Goal: Task Accomplishment & Management: Check status

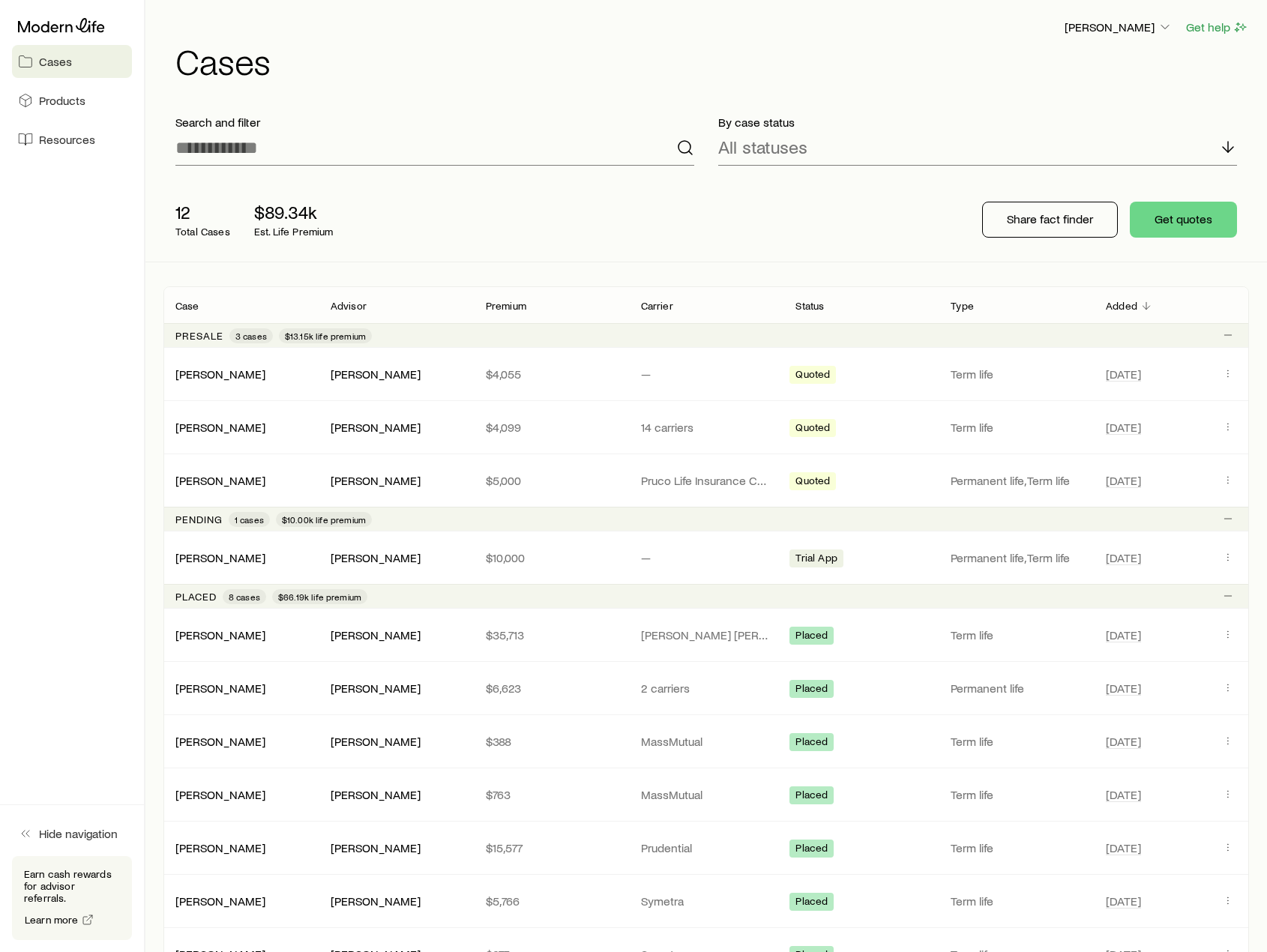
click at [704, 653] on div "[PERSON_NAME] [PERSON_NAME] $35,713 [PERSON_NAME][STREET_ADDRESS][PERSON_NAME] …" at bounding box center [706, 635] width 1086 height 53
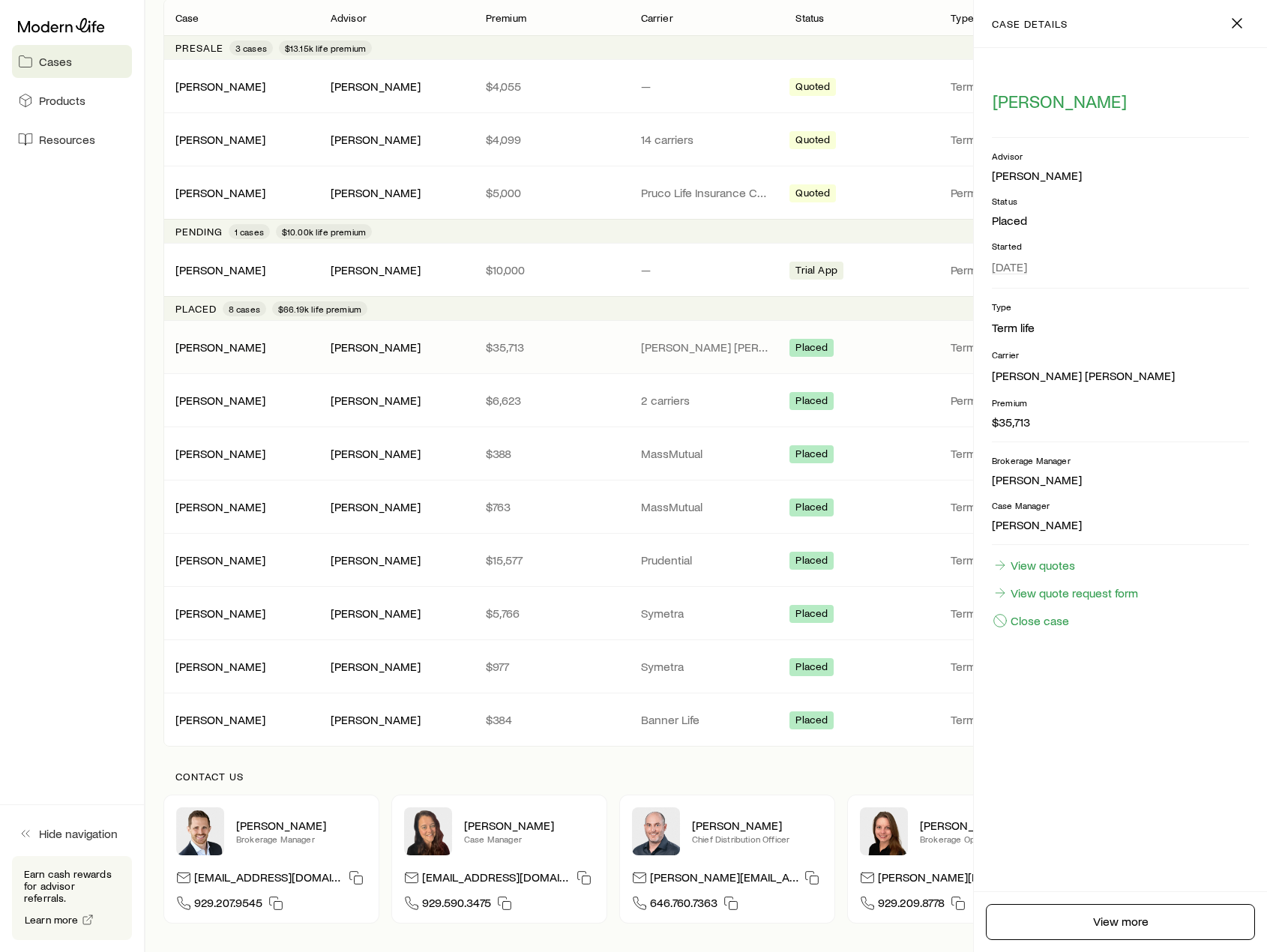
scroll to position [300, 0]
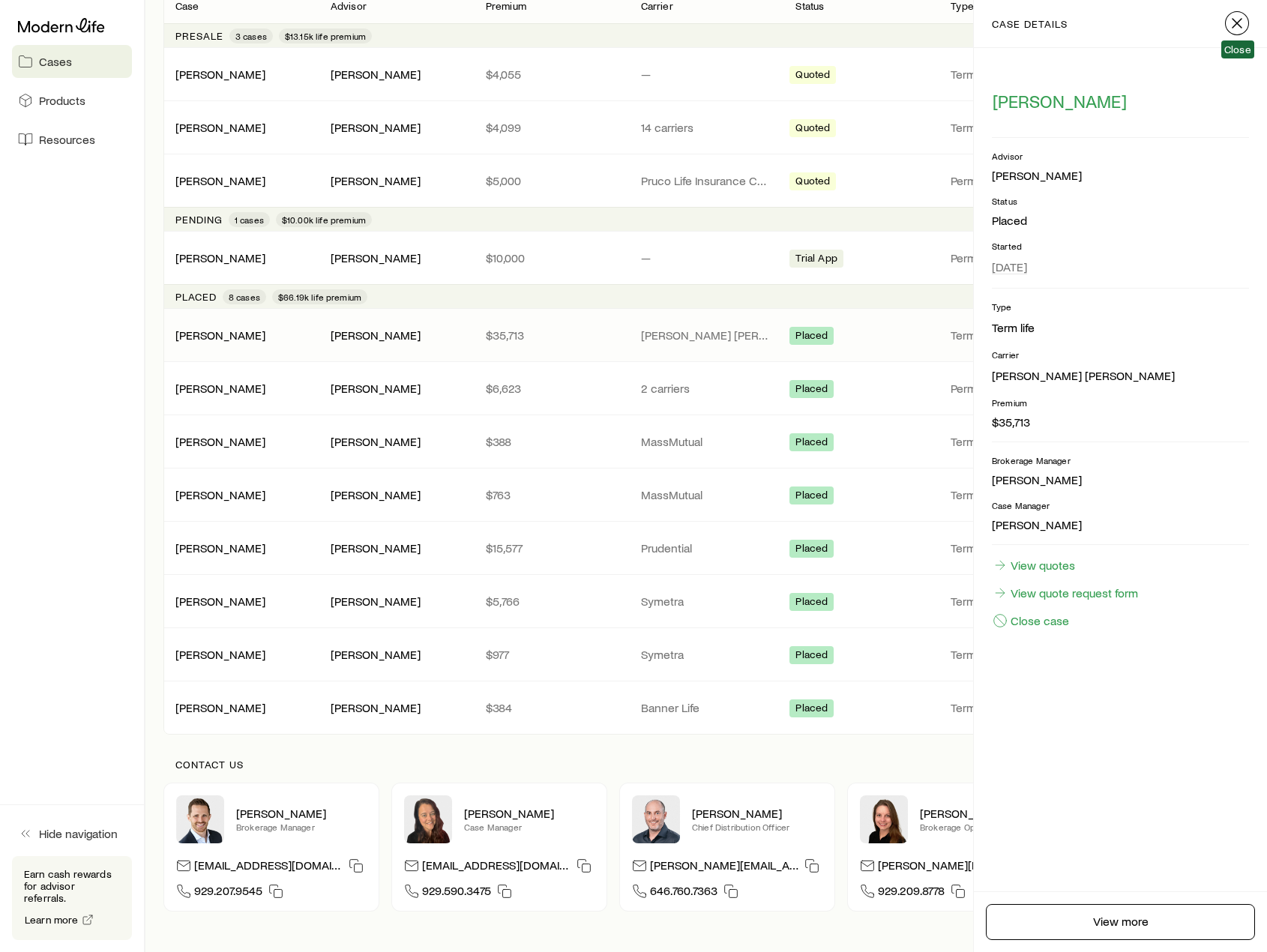
click at [1231, 24] on icon "button" at bounding box center [1237, 24] width 18 height 18
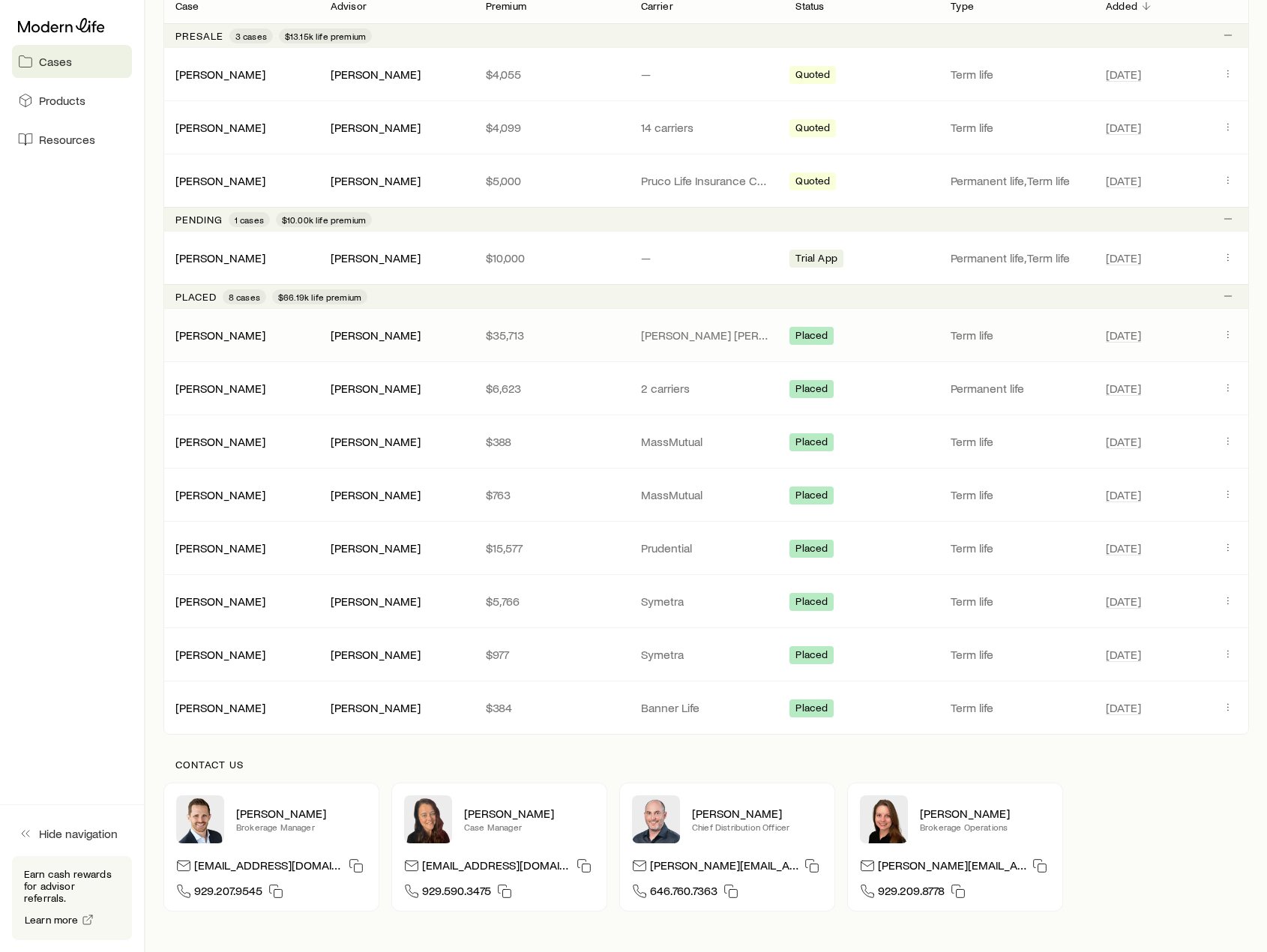
scroll to position [0, 0]
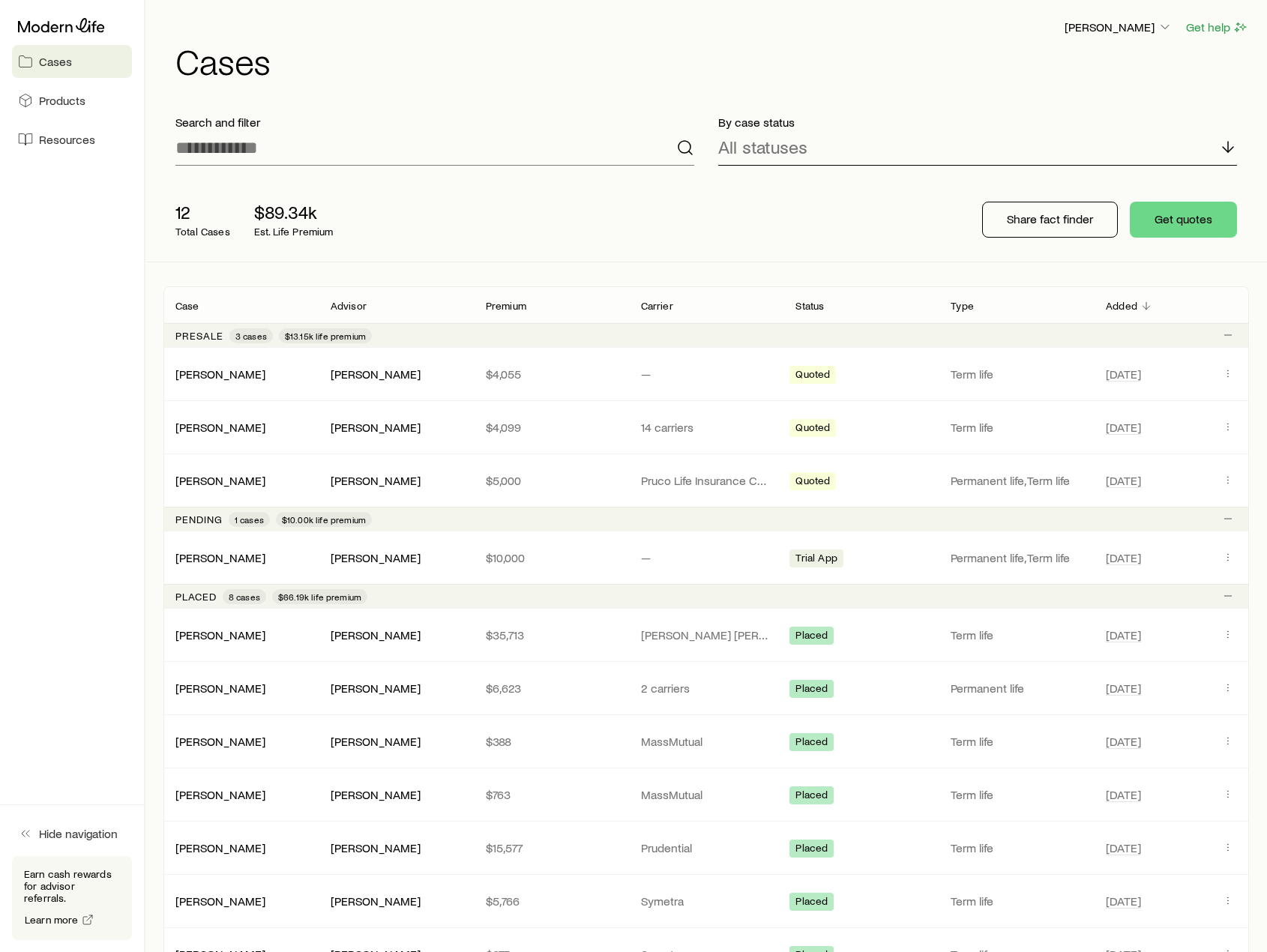
click at [753, 156] on p "All statuses" at bounding box center [763, 146] width 89 height 21
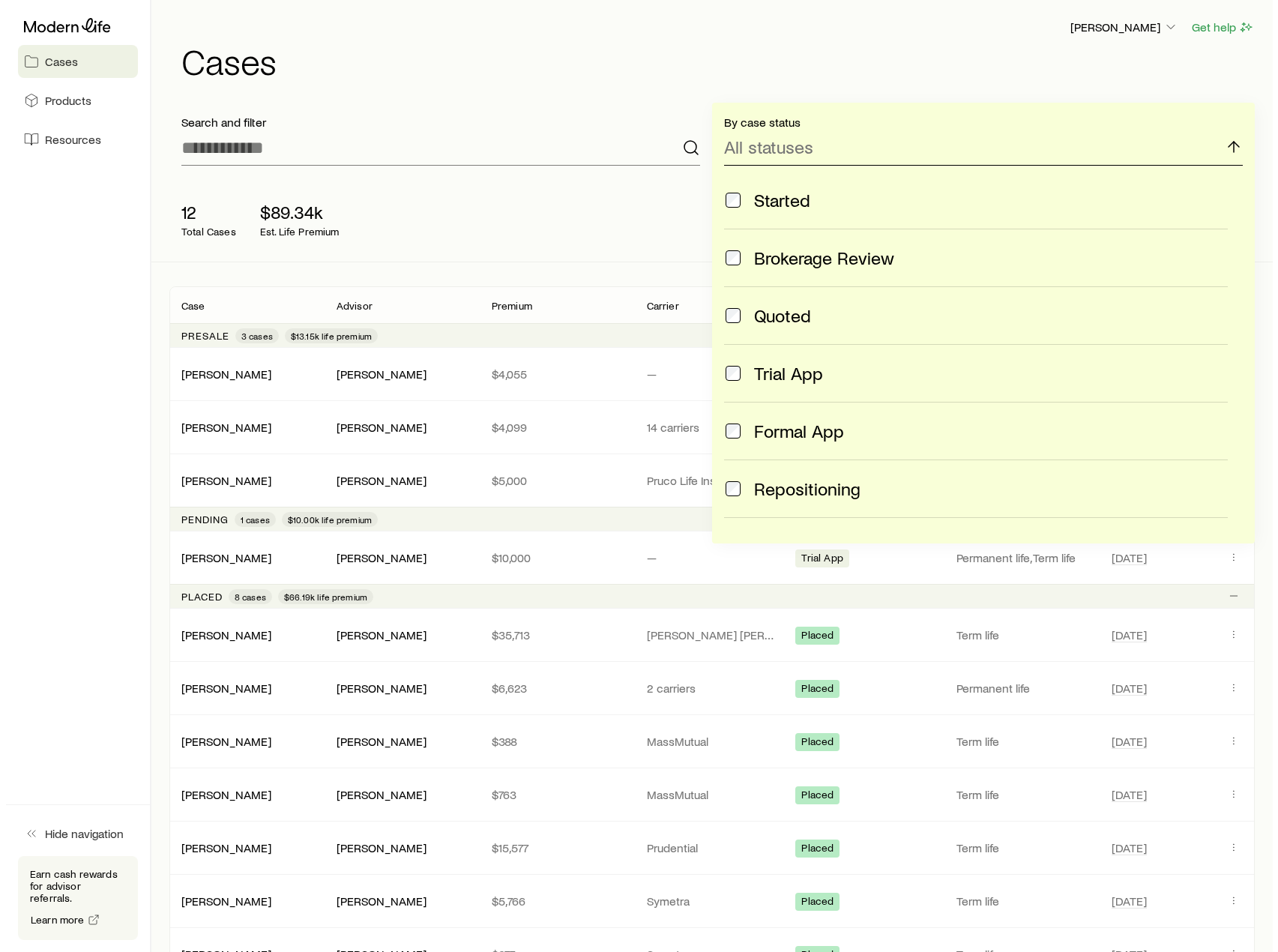
scroll to position [300, 0]
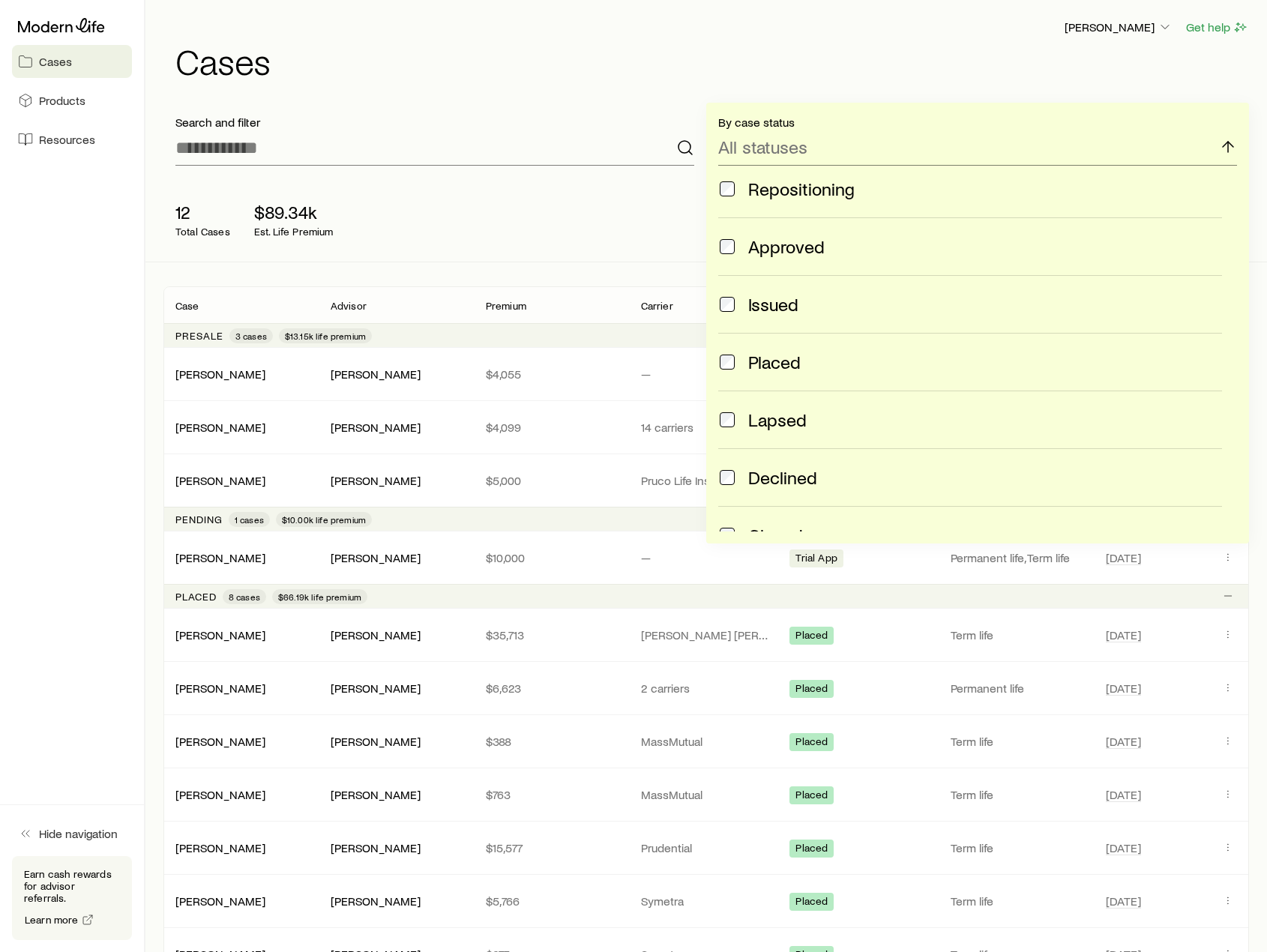
click at [746, 357] on div "Placed" at bounding box center [970, 362] width 503 height 21
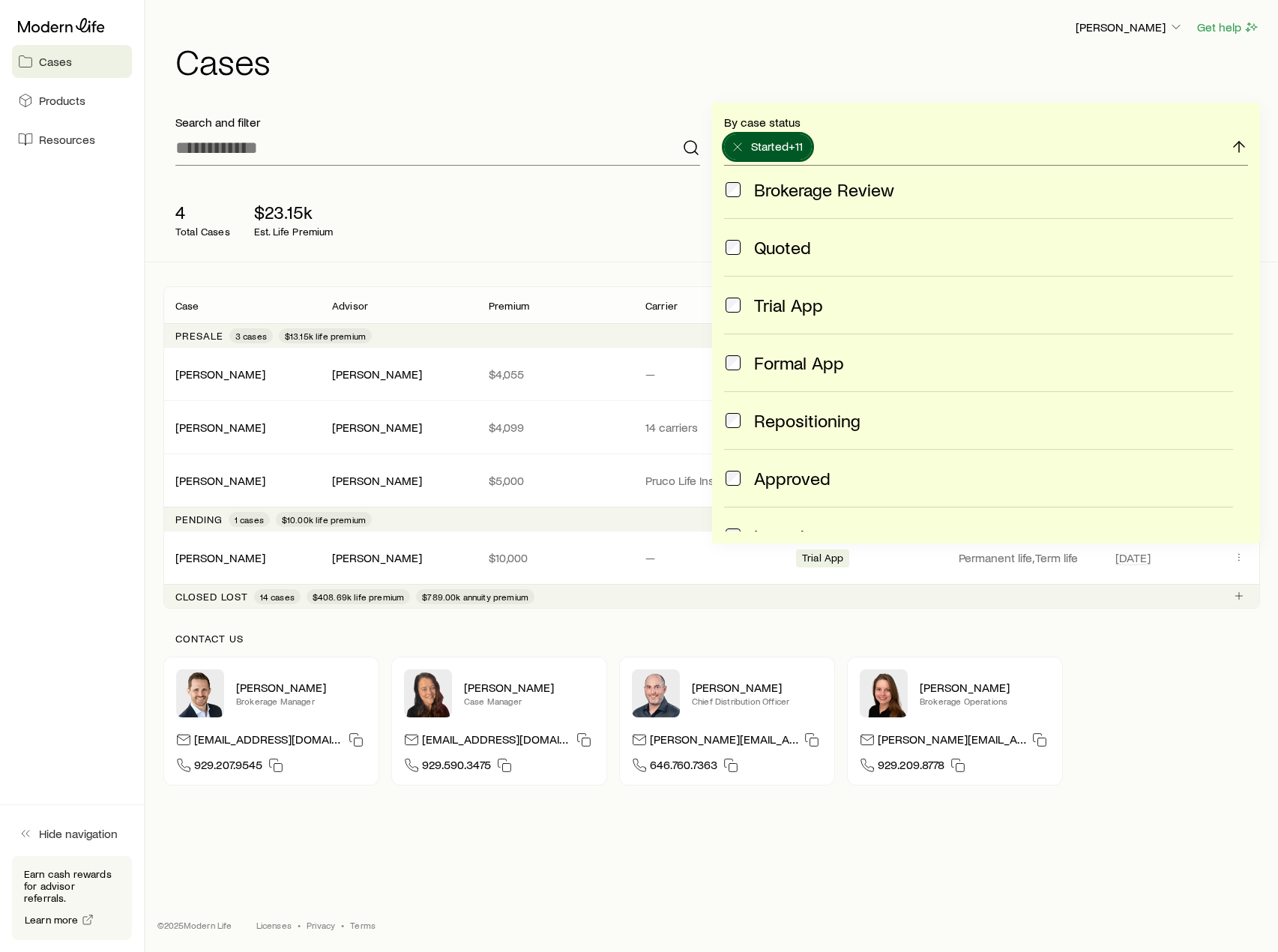
scroll to position [0, 0]
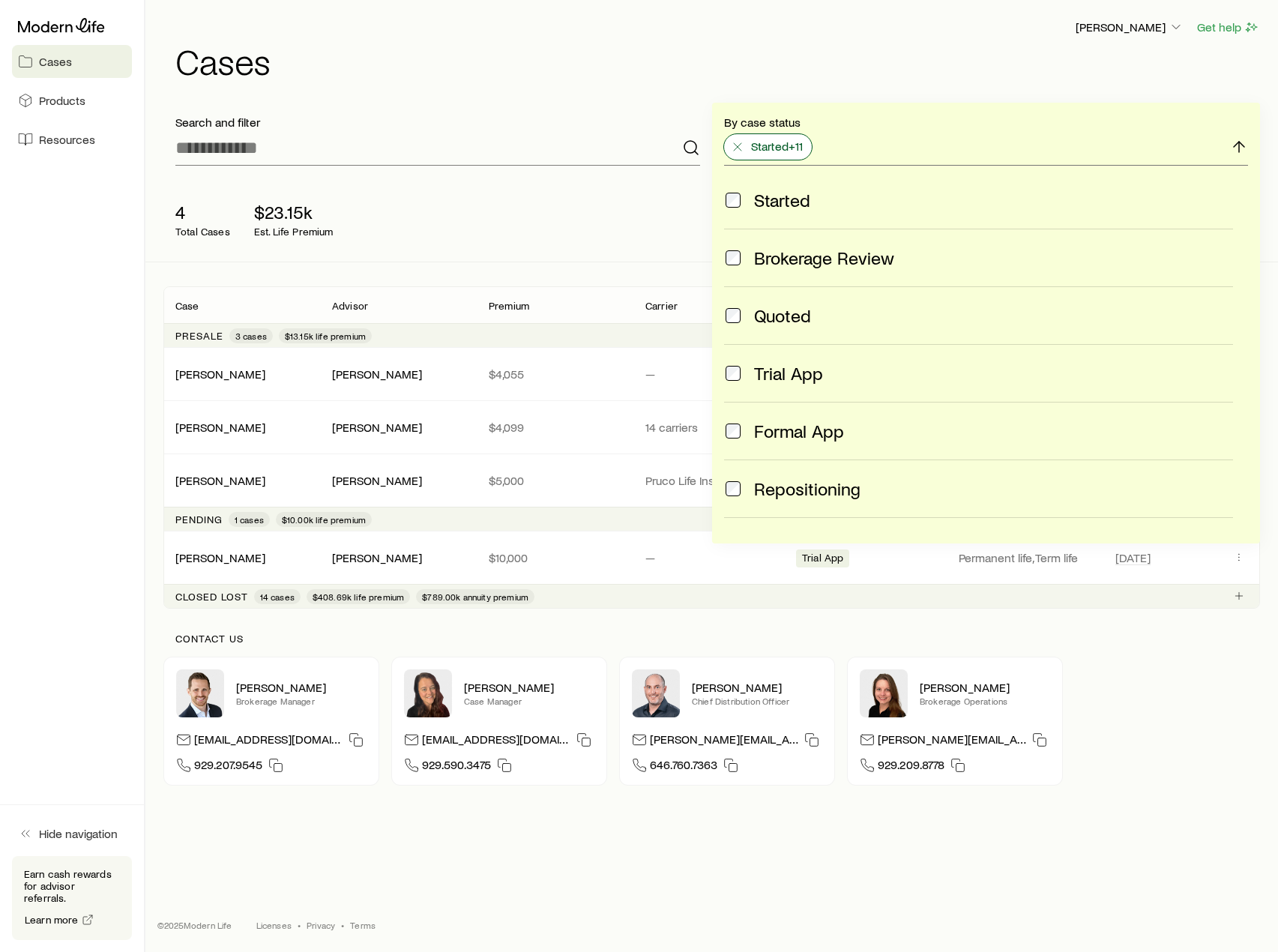
click at [735, 146] on icon at bounding box center [737, 147] width 15 height 15
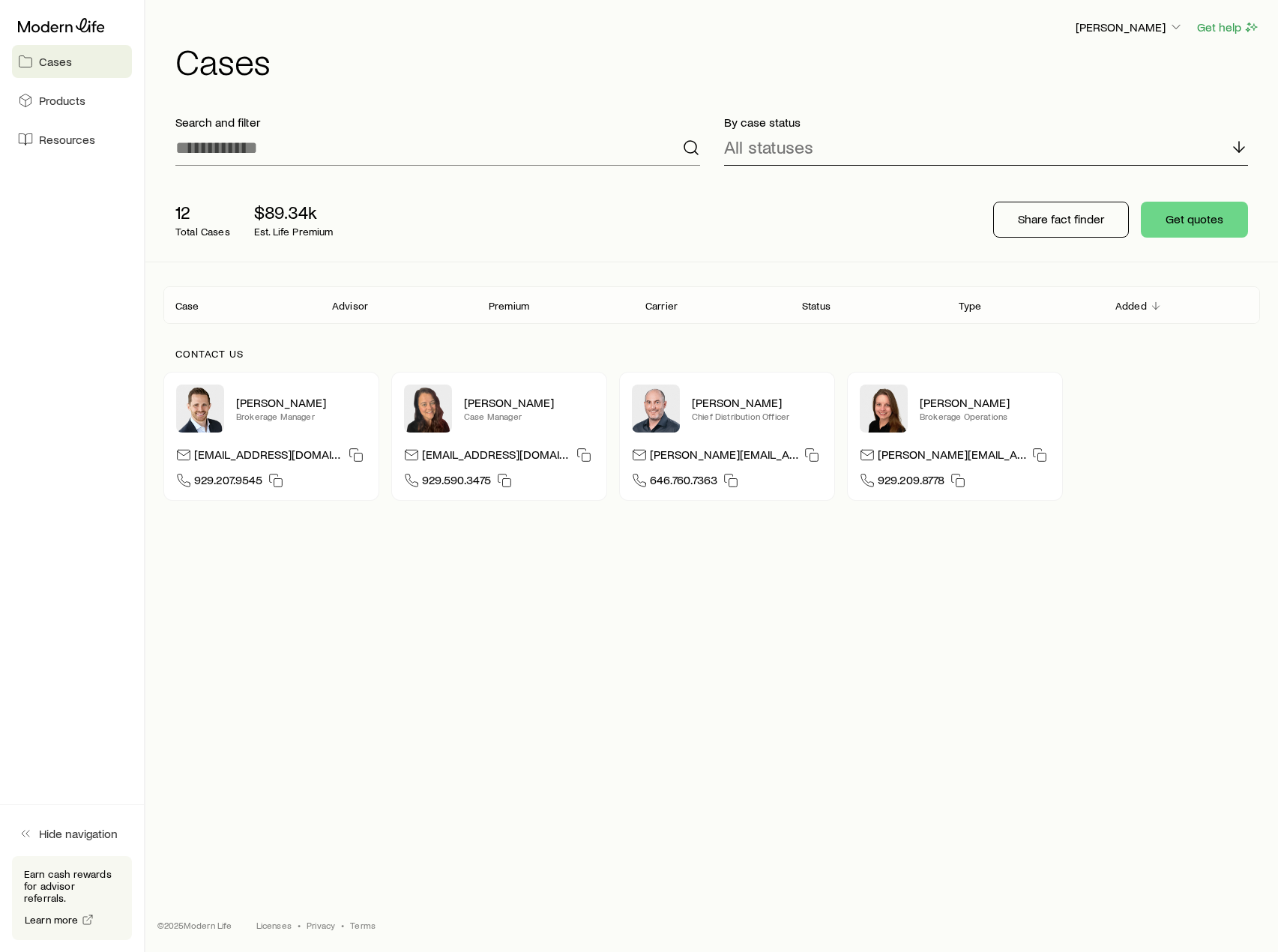
click at [818, 154] on div "All statuses" at bounding box center [987, 148] width 525 height 36
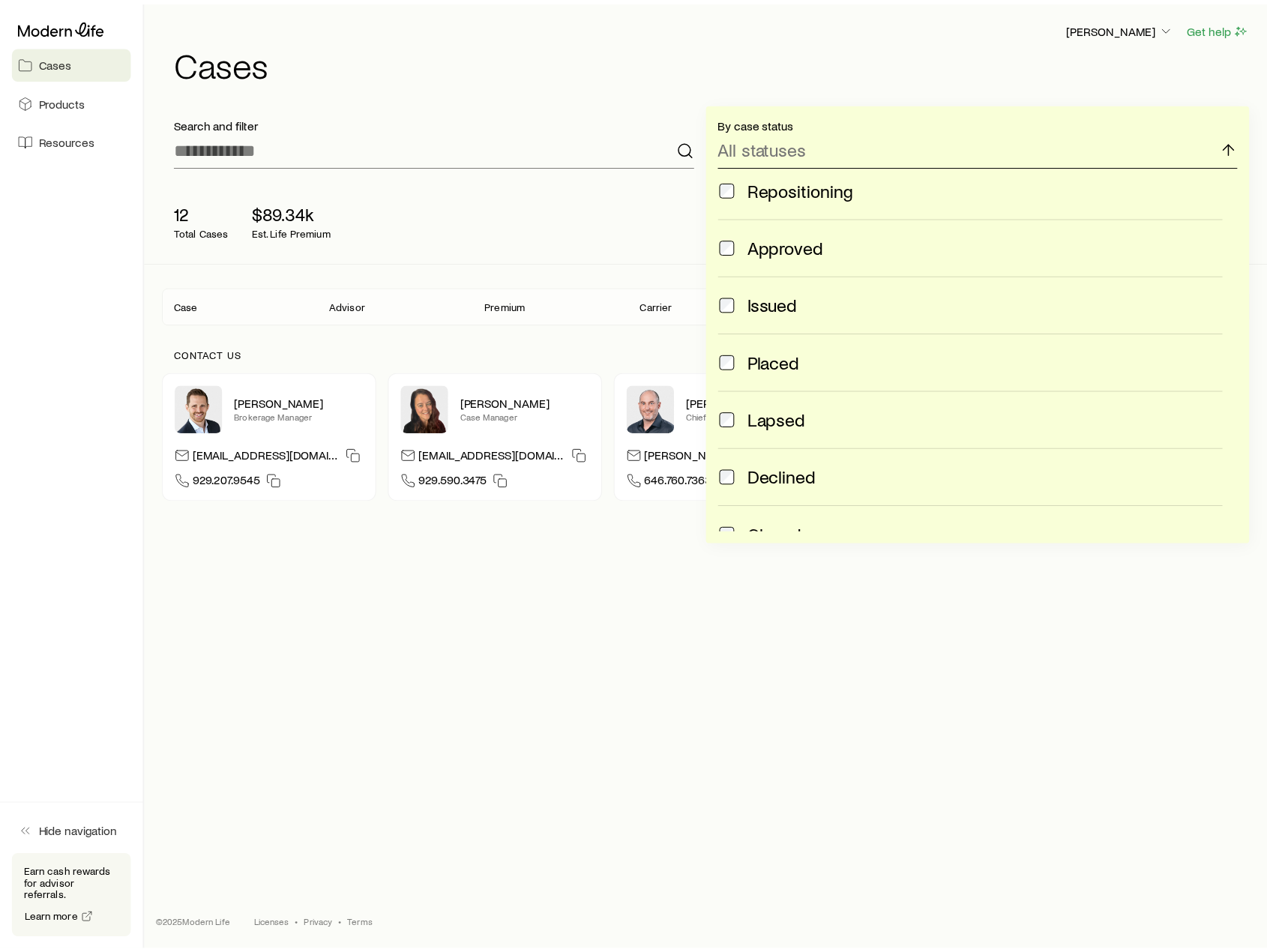
scroll to position [395, 0]
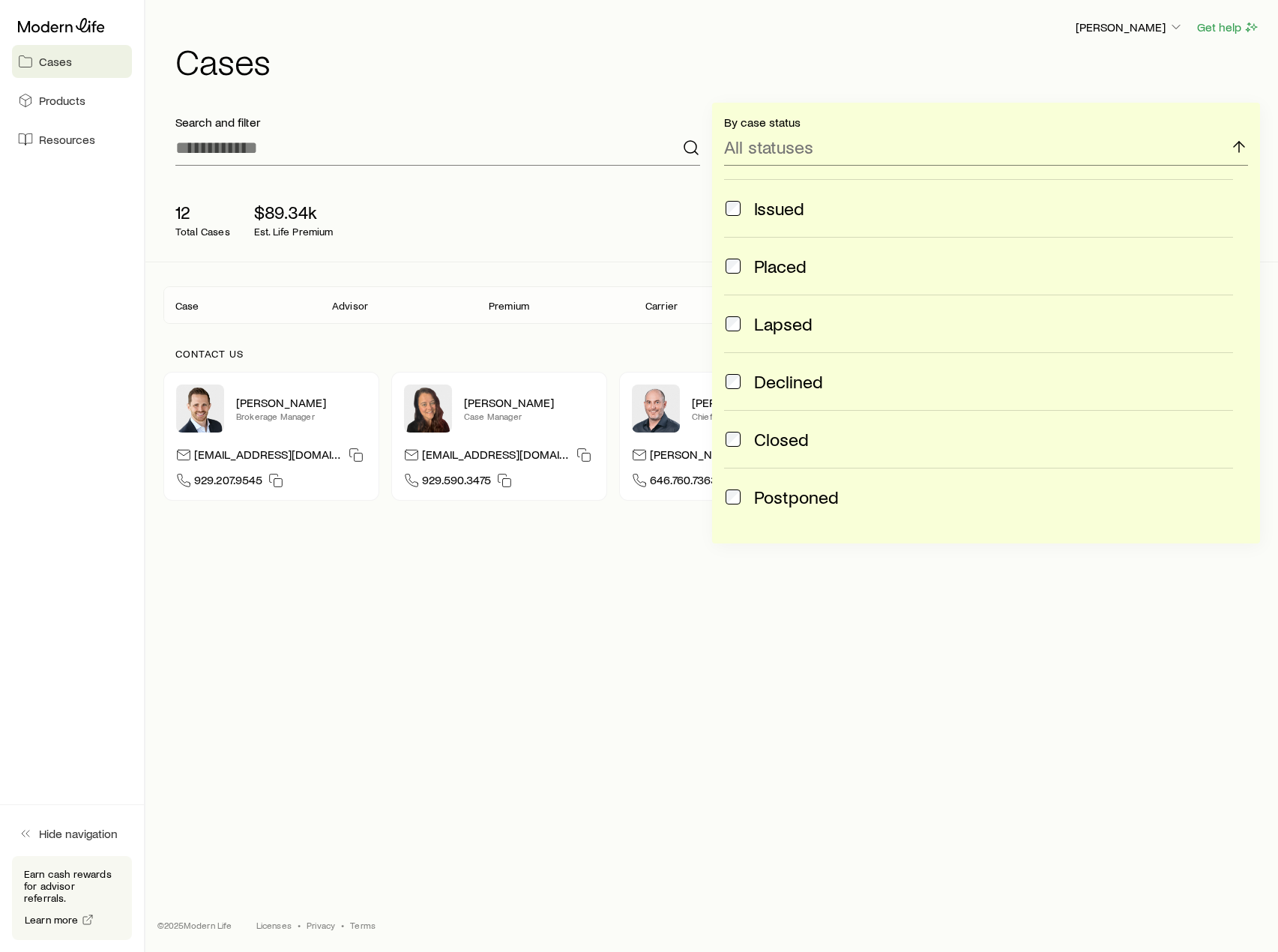
click at [737, 275] on span at bounding box center [734, 266] width 18 height 21
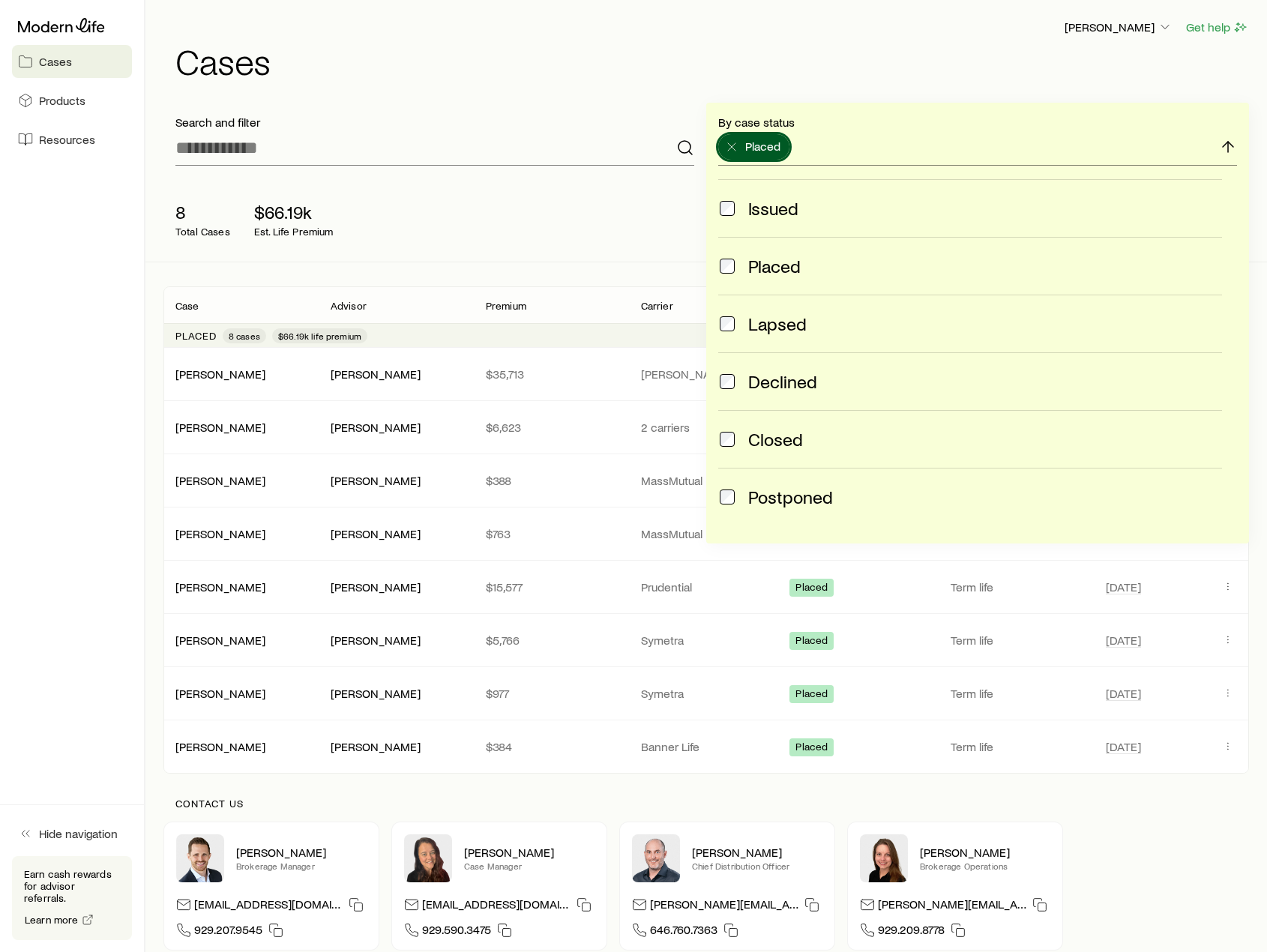
click at [650, 257] on div "8 Total Cases $66.19k Est. Life Premium Share fact finder Get quotes" at bounding box center [706, 219] width 1086 height 84
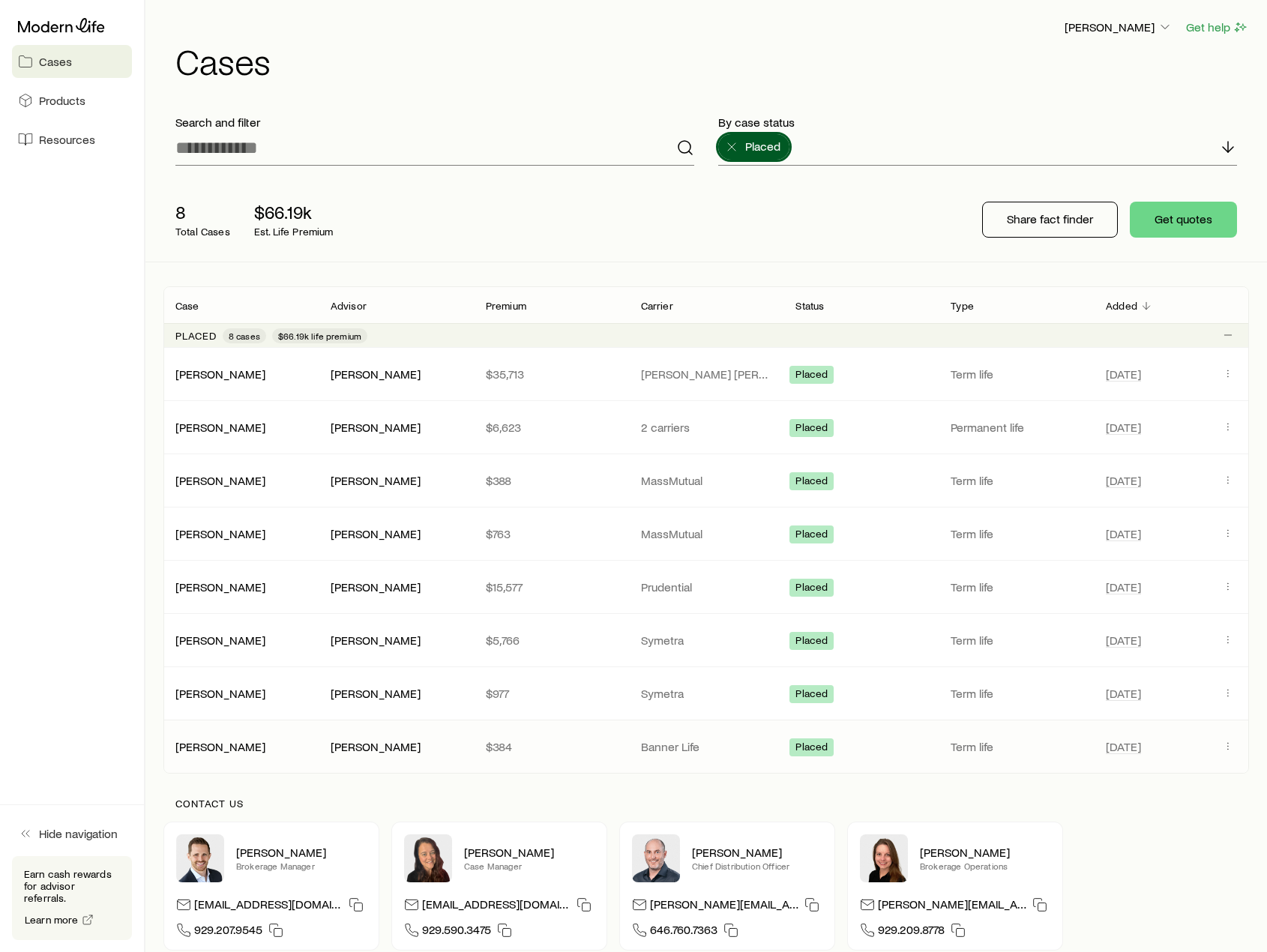
click at [1066, 749] on p "Term life" at bounding box center [1016, 746] width 132 height 15
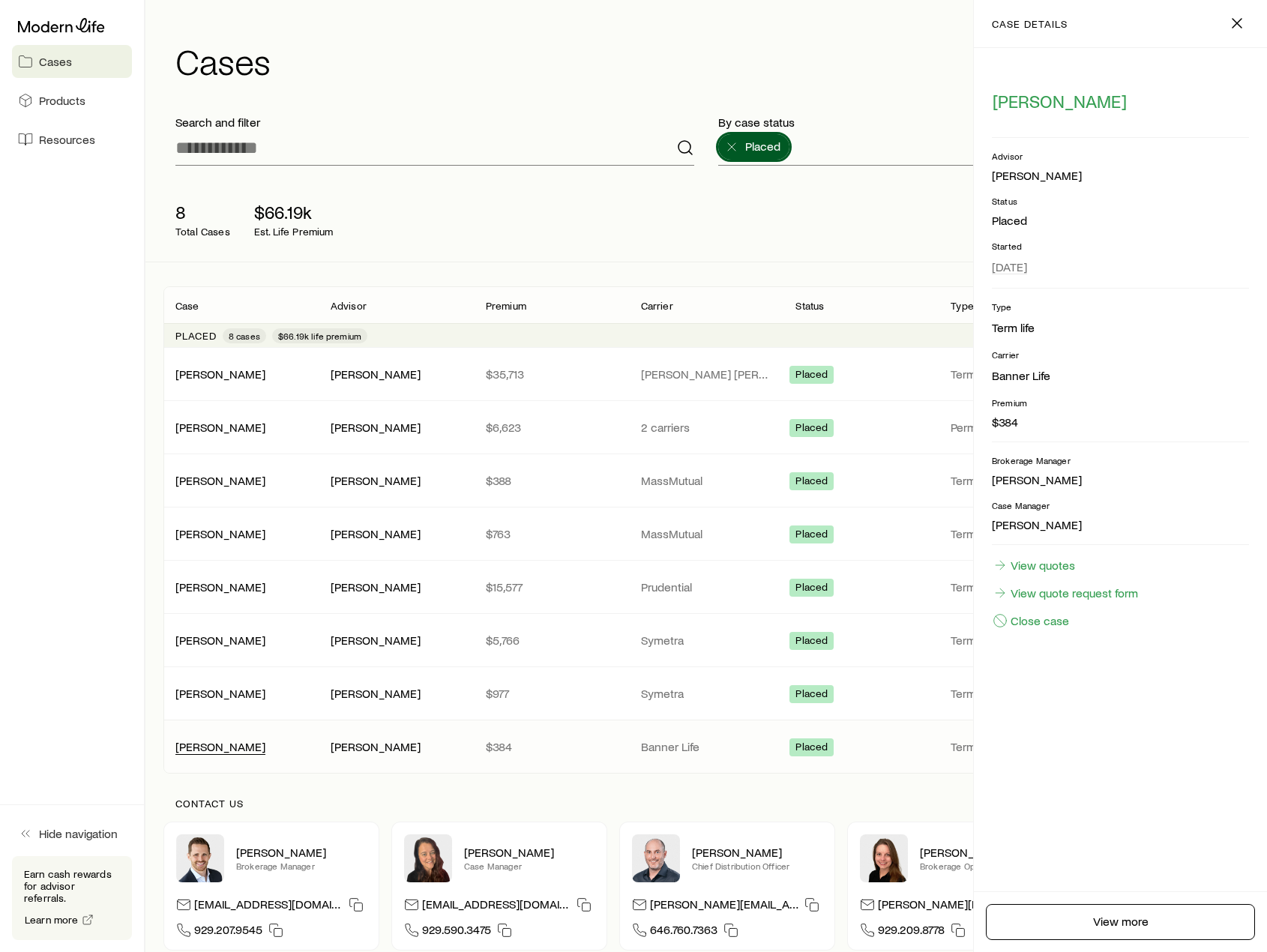
click at [222, 754] on div "[PERSON_NAME]" at bounding box center [219, 746] width 90 height 15
click at [1157, 918] on link "View more" at bounding box center [1120, 922] width 269 height 36
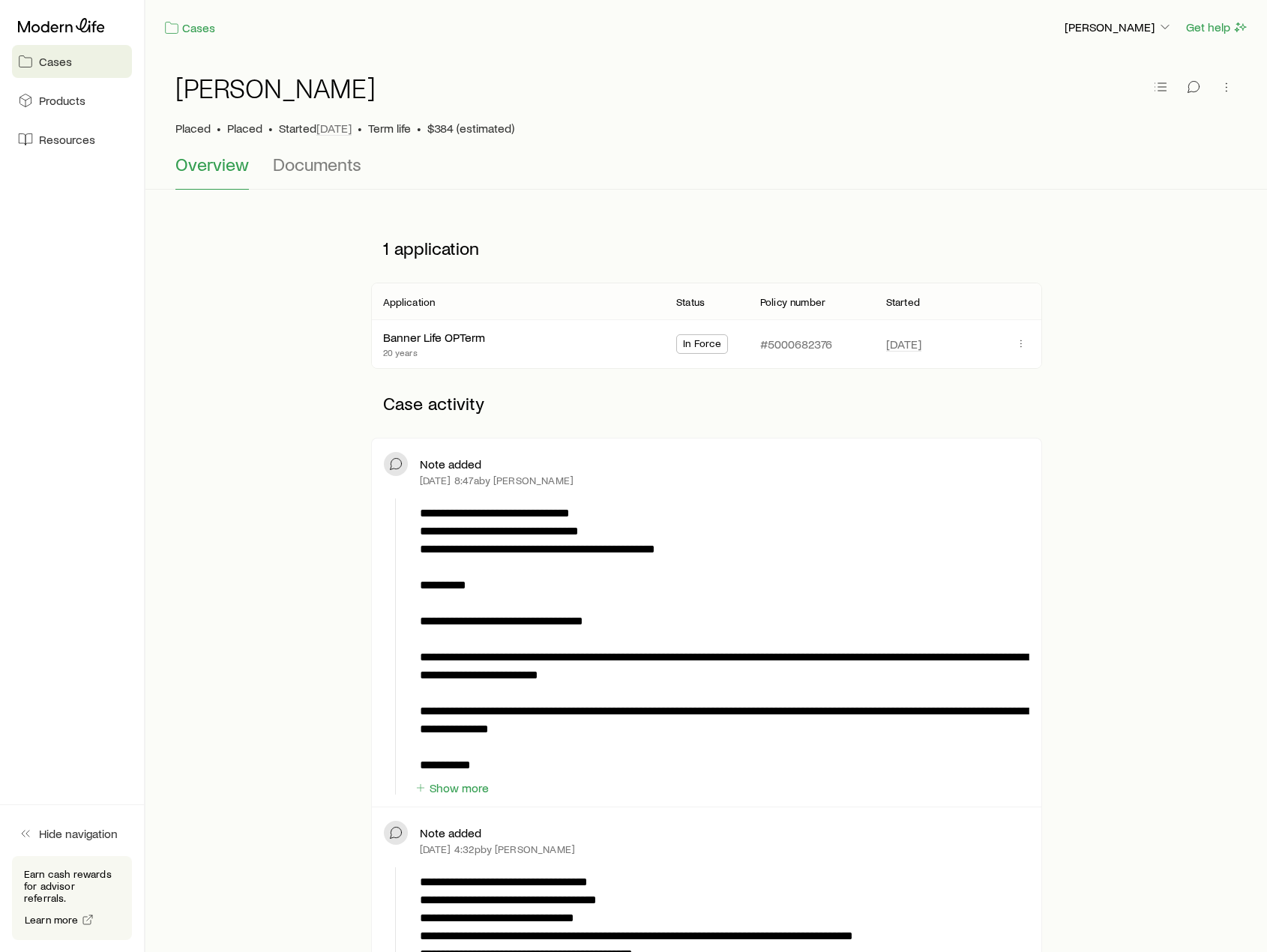
click at [836, 345] on div "#5000682376" at bounding box center [811, 344] width 102 height 48
click at [1024, 345] on icon "button" at bounding box center [1020, 343] width 12 height 12
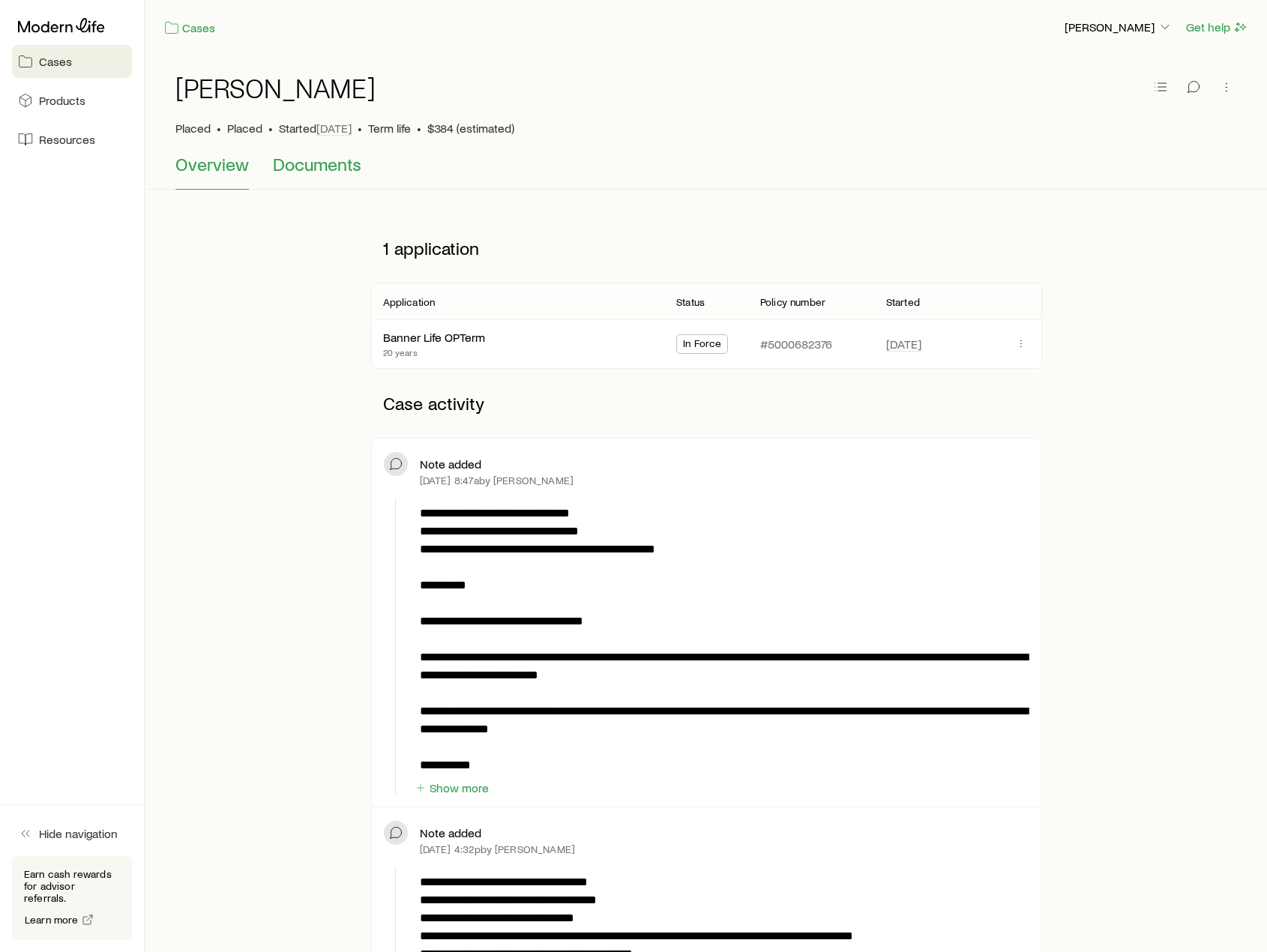
click at [292, 174] on span "Documents" at bounding box center [317, 163] width 89 height 21
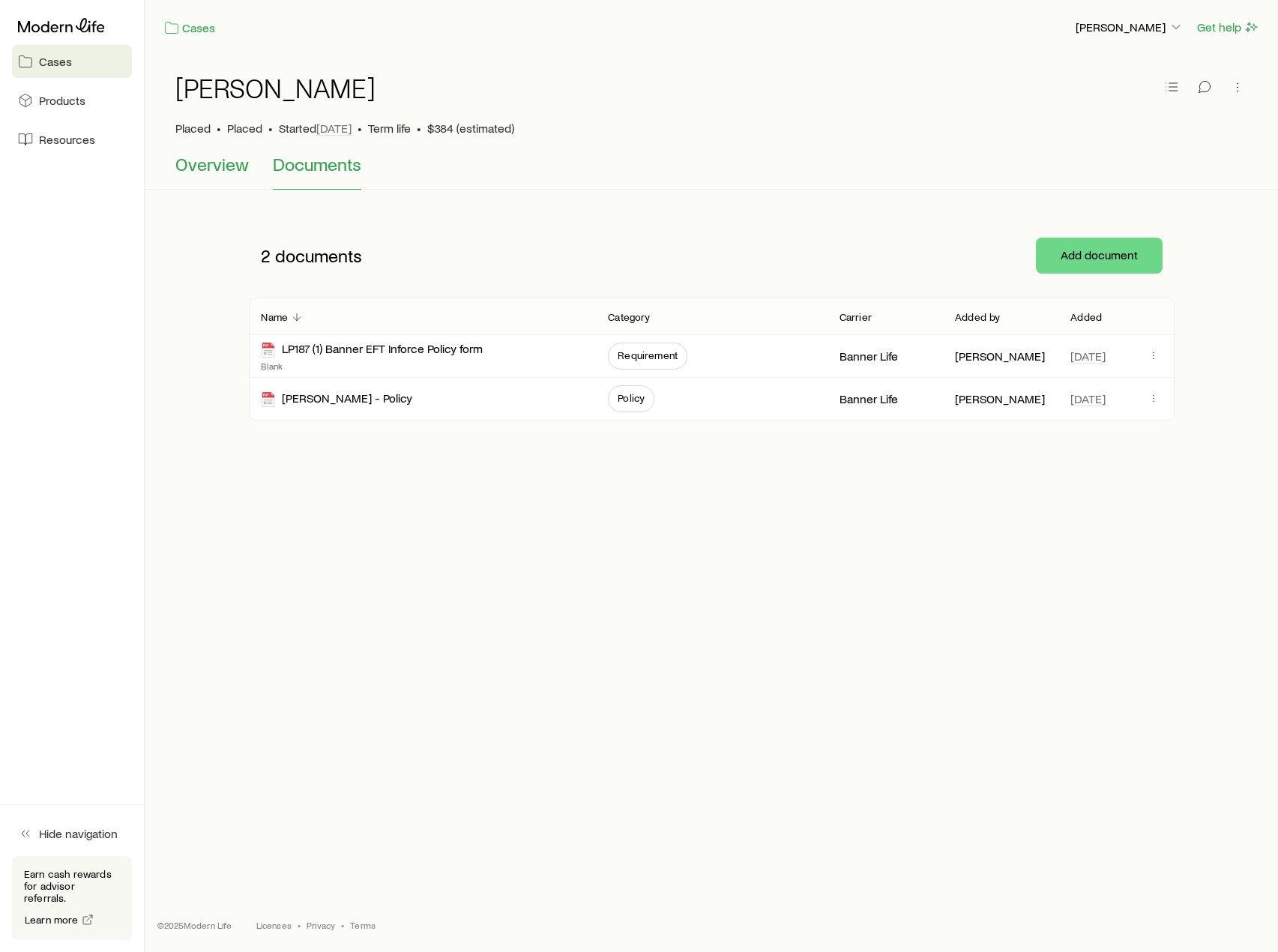
click at [242, 172] on span "Overview" at bounding box center [211, 163] width 73 height 21
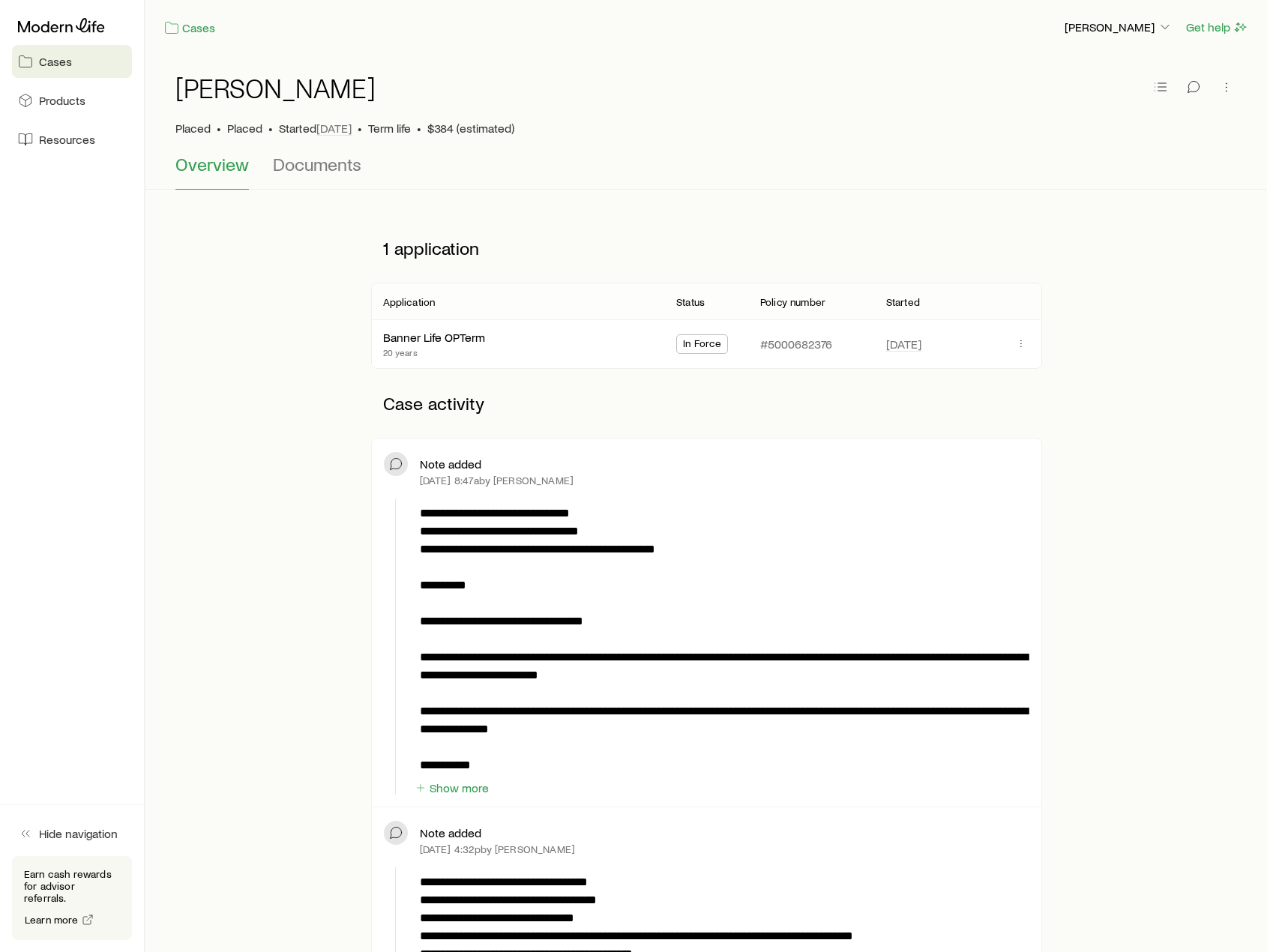
click at [711, 354] on div "In Force" at bounding box center [707, 344] width 60 height 48
click at [327, 162] on span "Documents" at bounding box center [317, 163] width 89 height 21
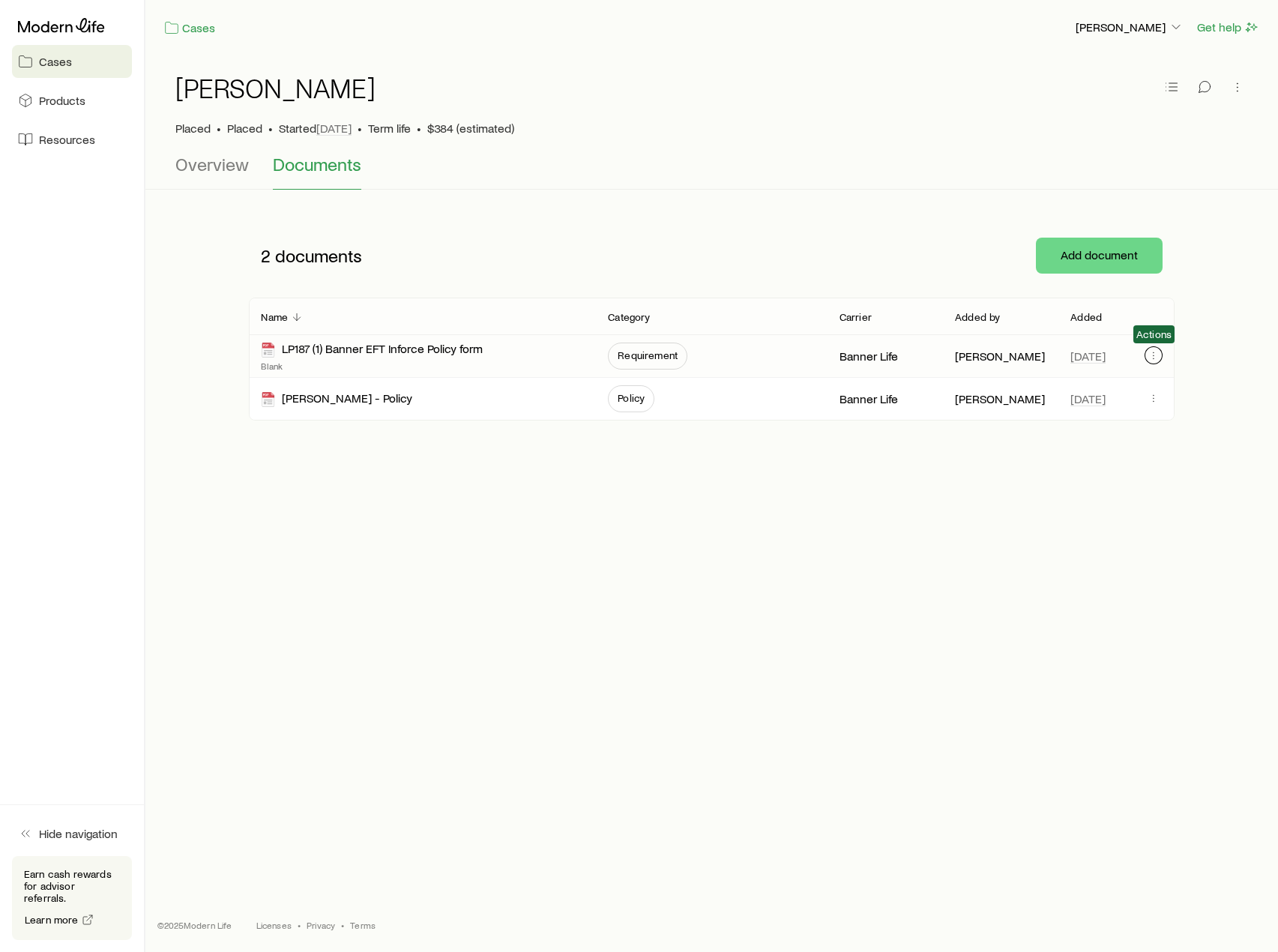
click at [1156, 348] on button "button" at bounding box center [1154, 355] width 18 height 18
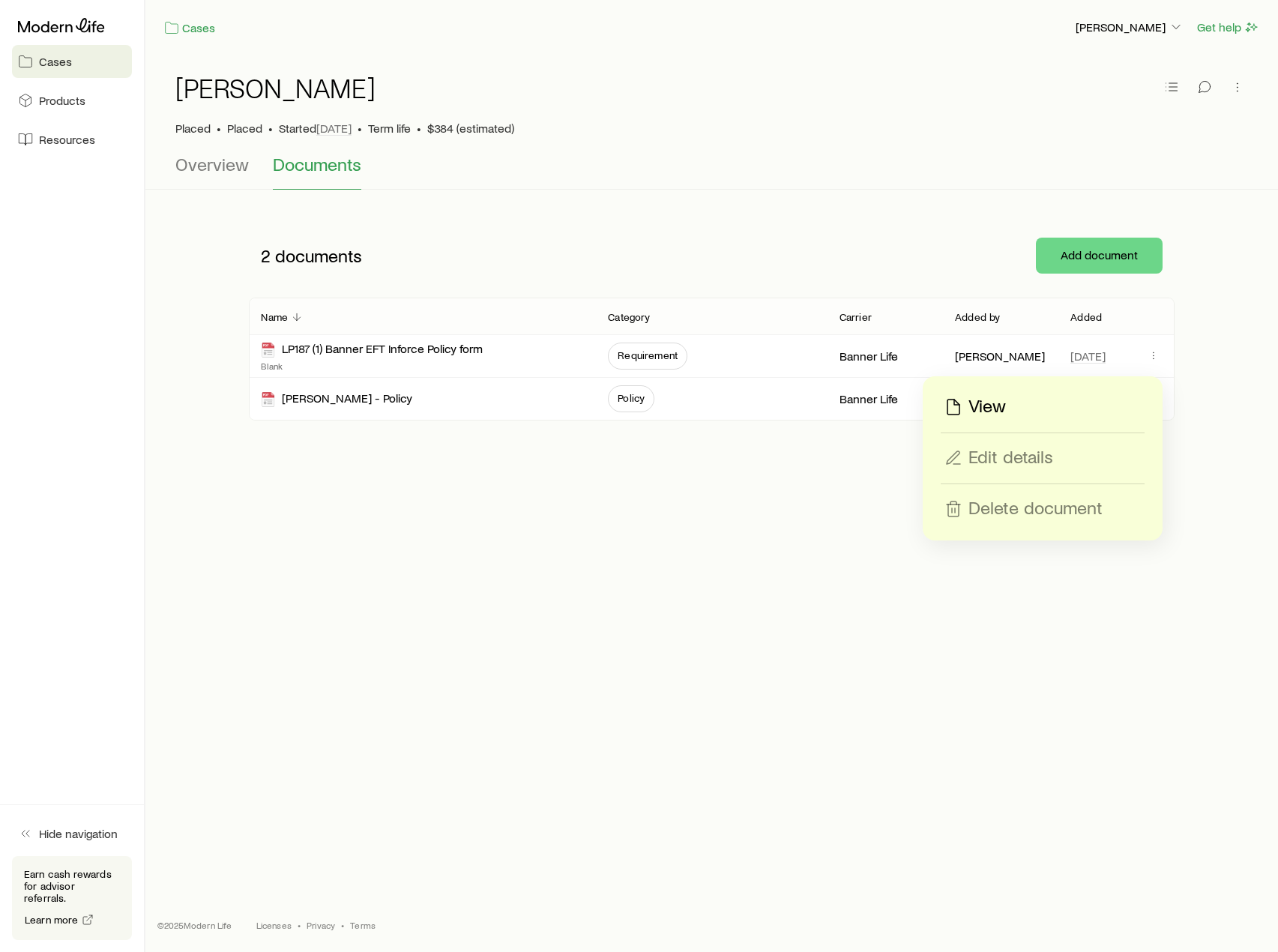
click at [1019, 398] on div "View" at bounding box center [1042, 407] width 202 height 24
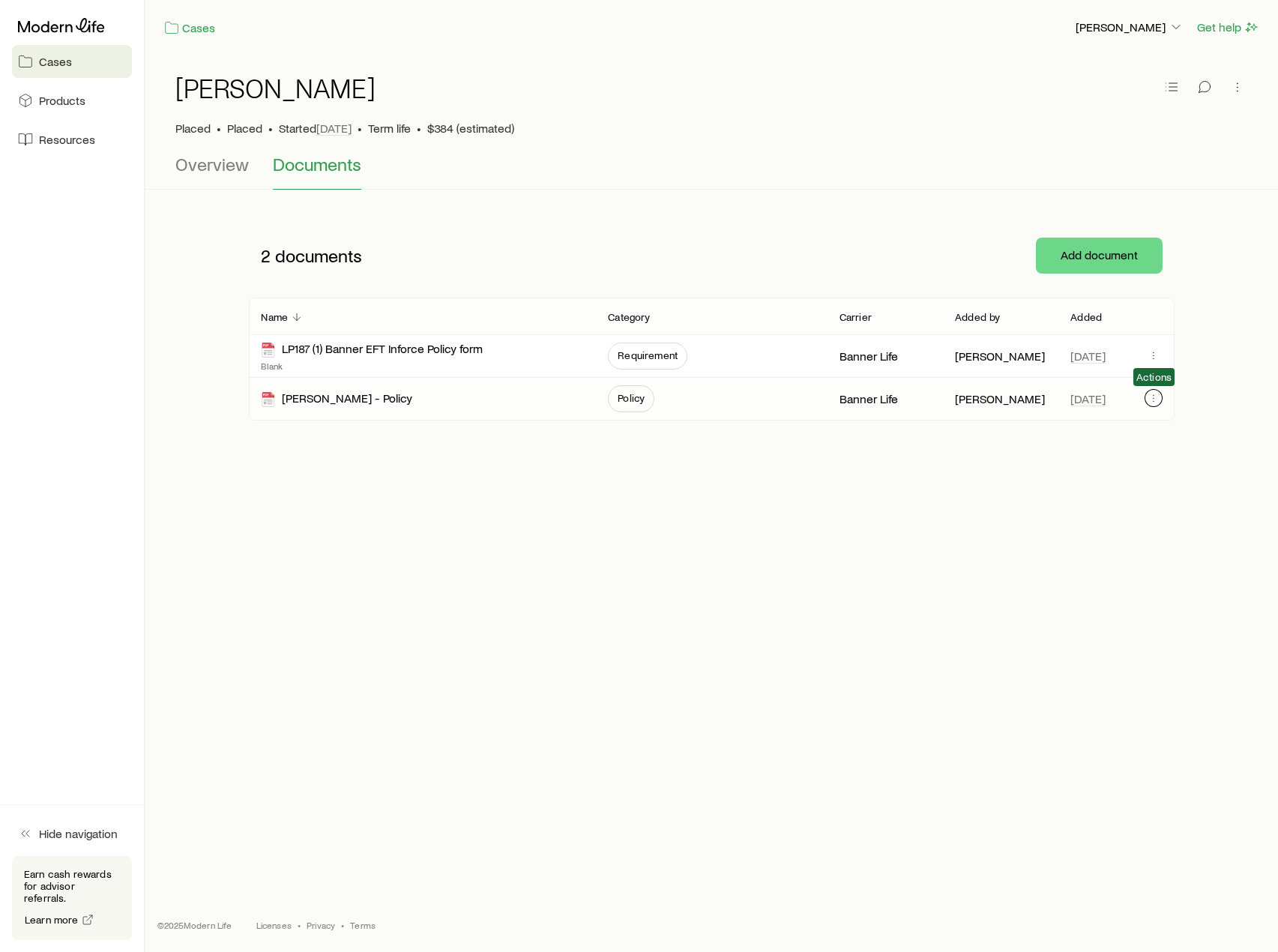
click at [1155, 393] on icon "button" at bounding box center [1154, 397] width 12 height 12
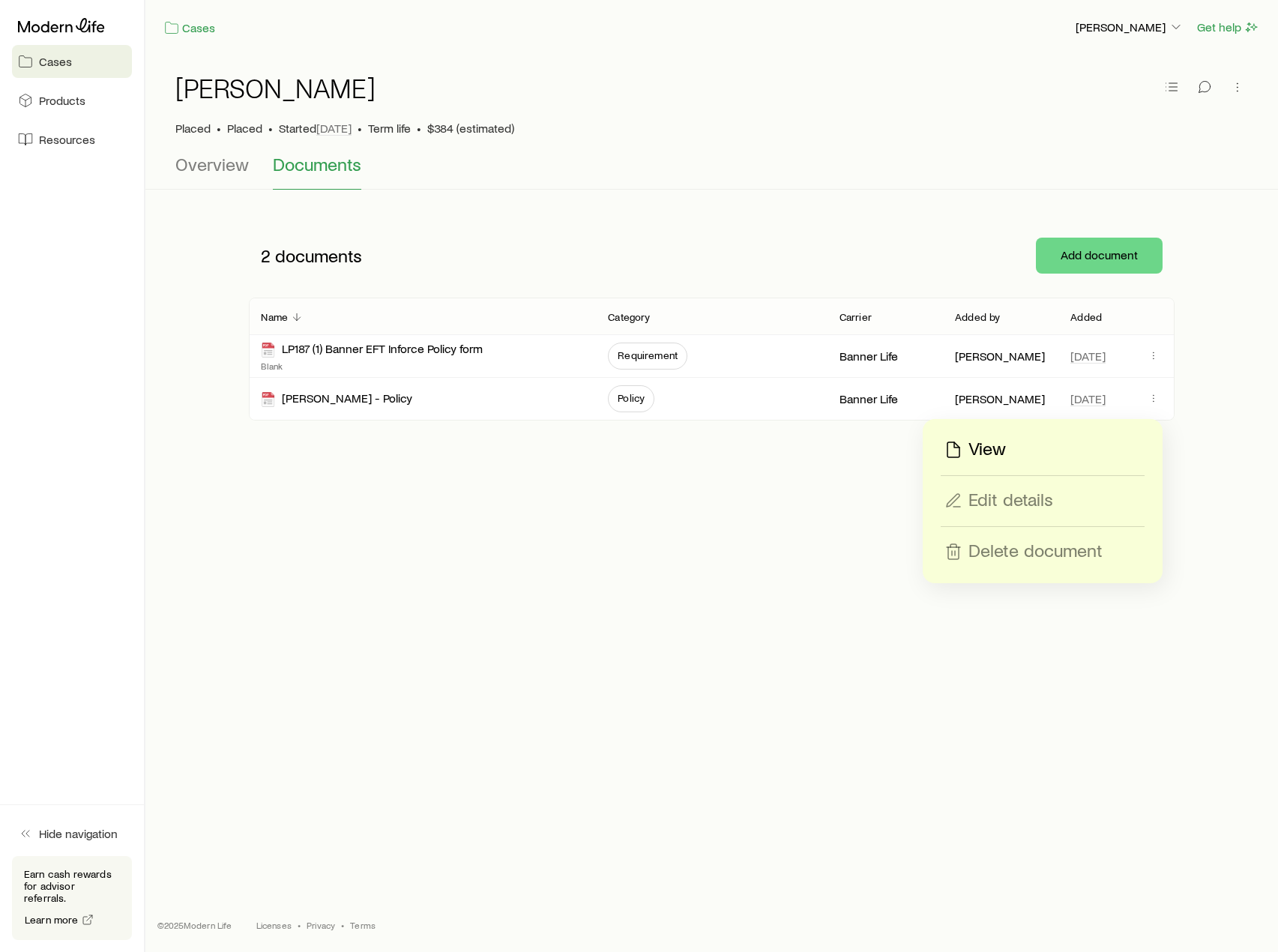
click at [1001, 457] on p "View" at bounding box center [987, 450] width 37 height 24
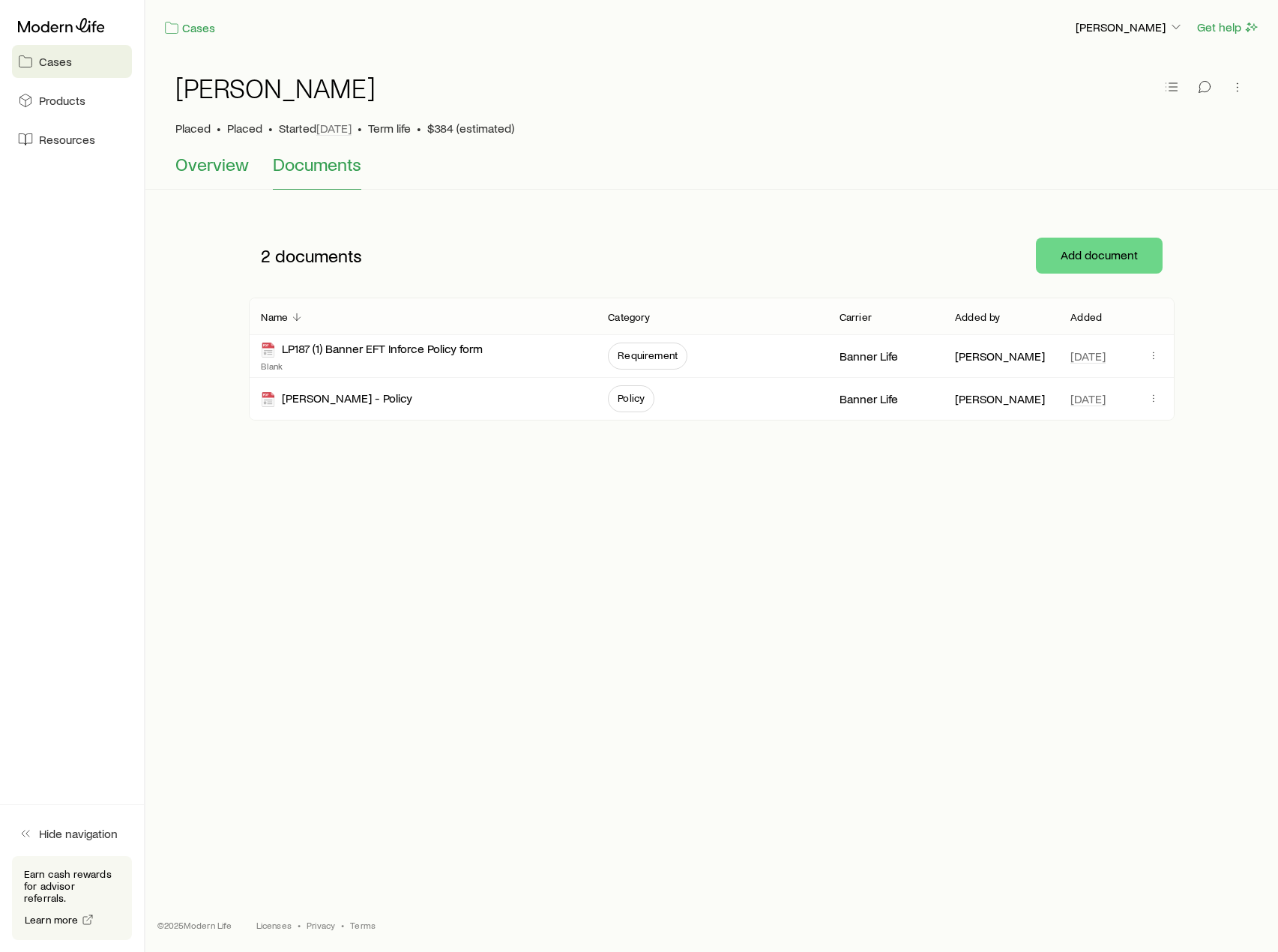
click at [227, 167] on span "Overview" at bounding box center [211, 163] width 73 height 21
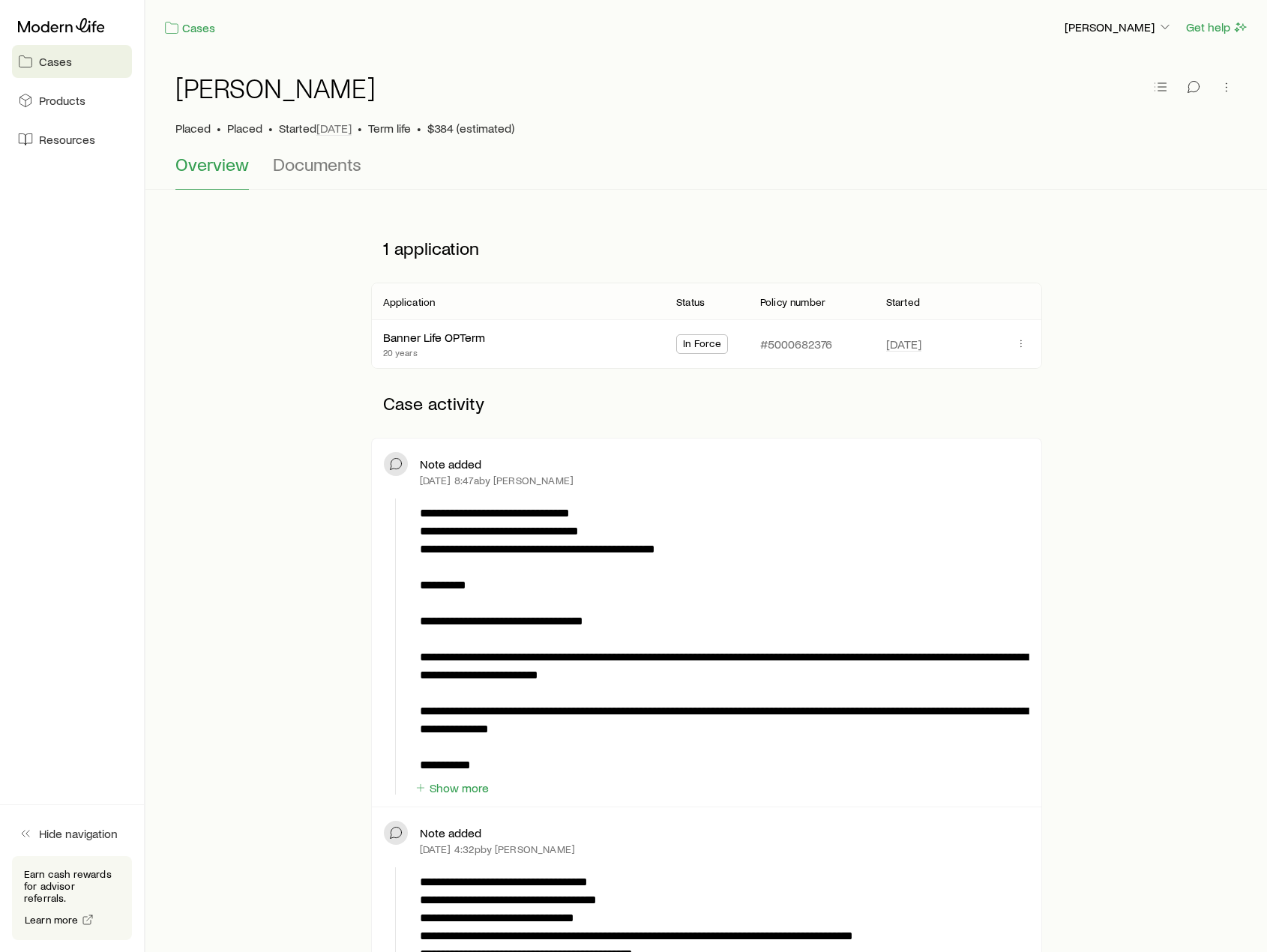
click at [223, 168] on span "Overview" at bounding box center [211, 163] width 73 height 21
click at [823, 357] on div "#5000682376" at bounding box center [811, 344] width 102 height 48
click at [1024, 348] on icon "button" at bounding box center [1020, 343] width 12 height 12
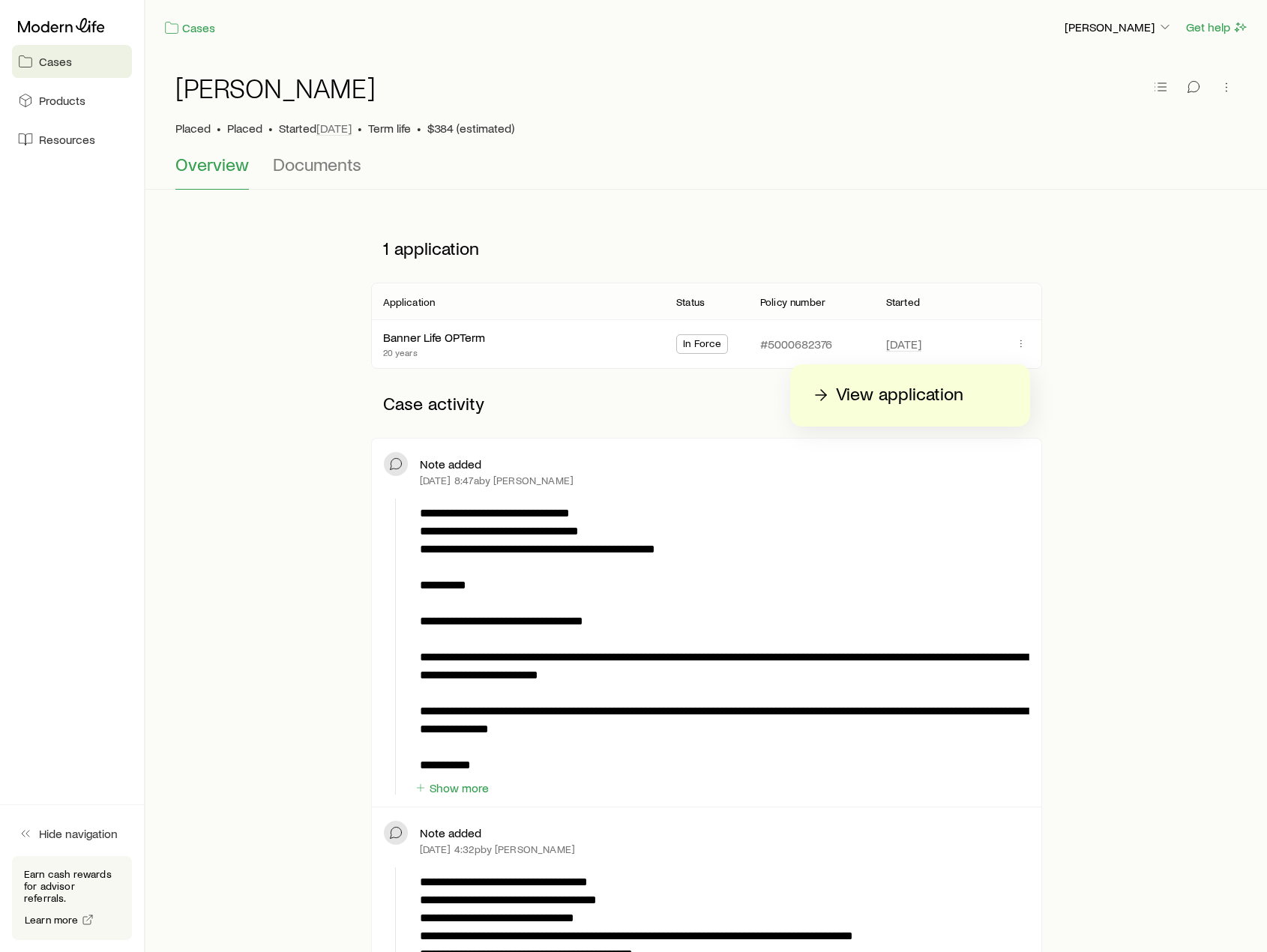
click at [385, 266] on p "1 application" at bounding box center [707, 248] width 671 height 45
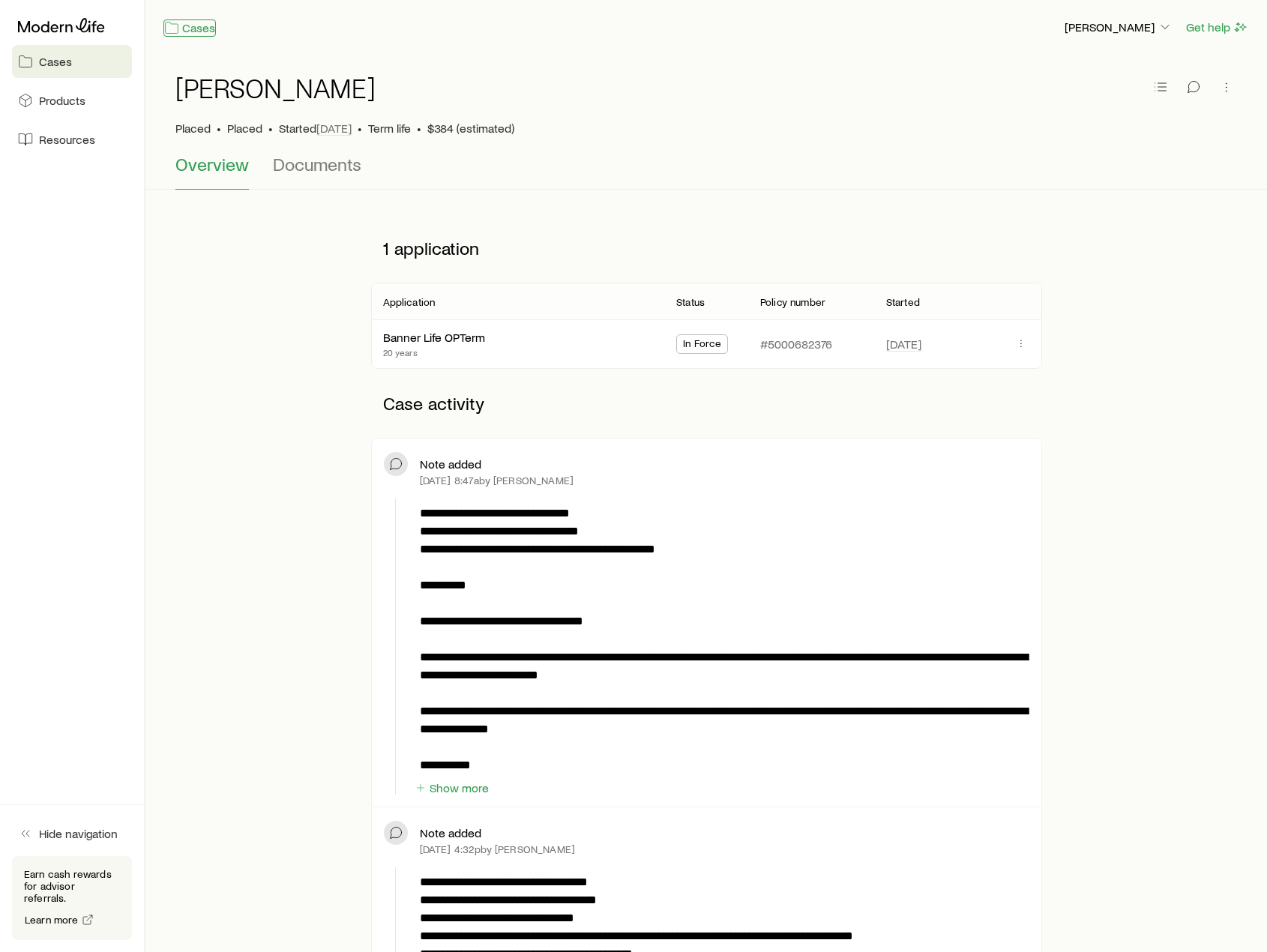
click at [210, 29] on link "Cases" at bounding box center [190, 27] width 53 height 17
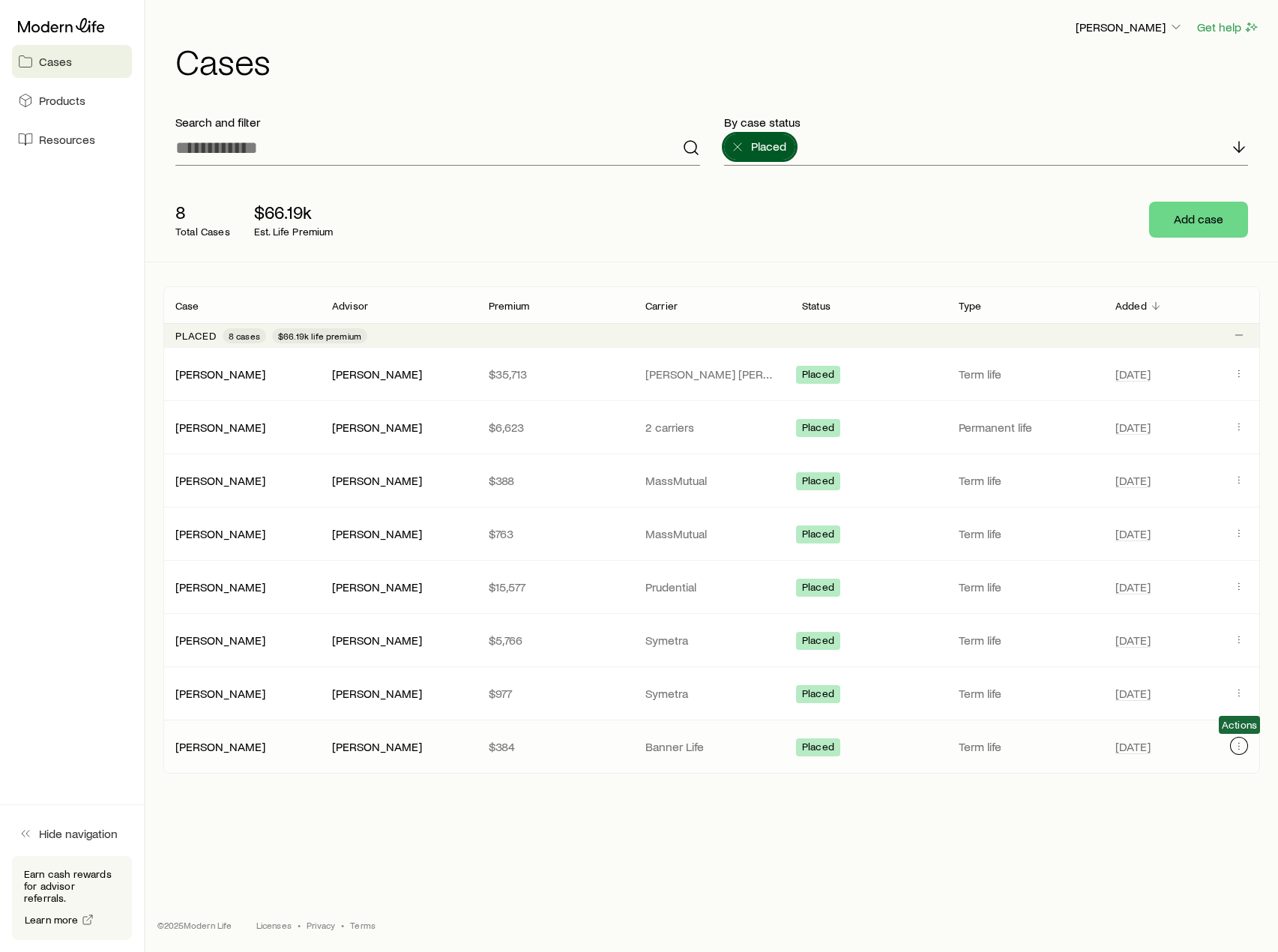
click at [1235, 750] on icon "Client cases" at bounding box center [1239, 745] width 12 height 12
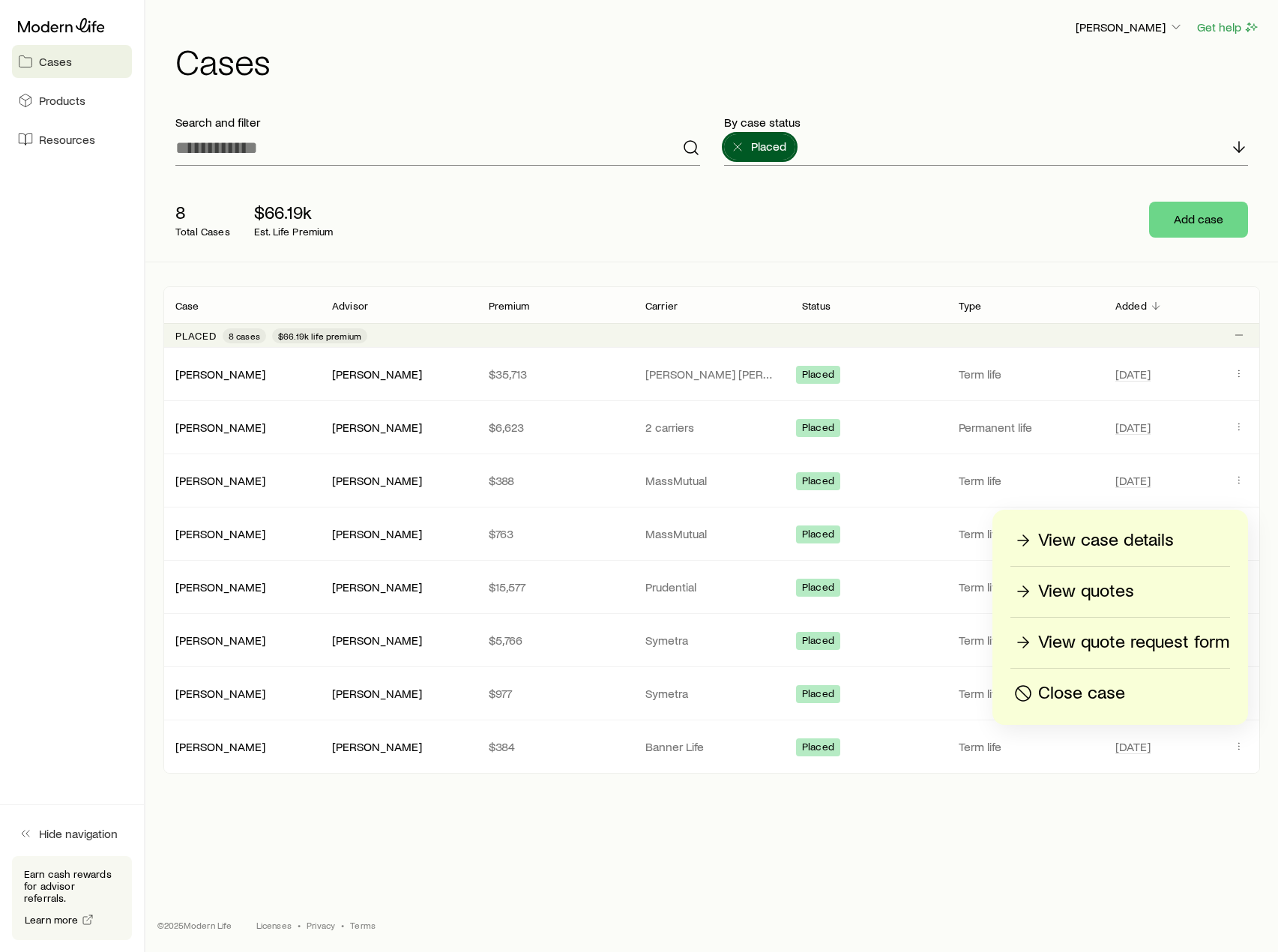
click at [1110, 529] on p "View case details" at bounding box center [1107, 540] width 136 height 24
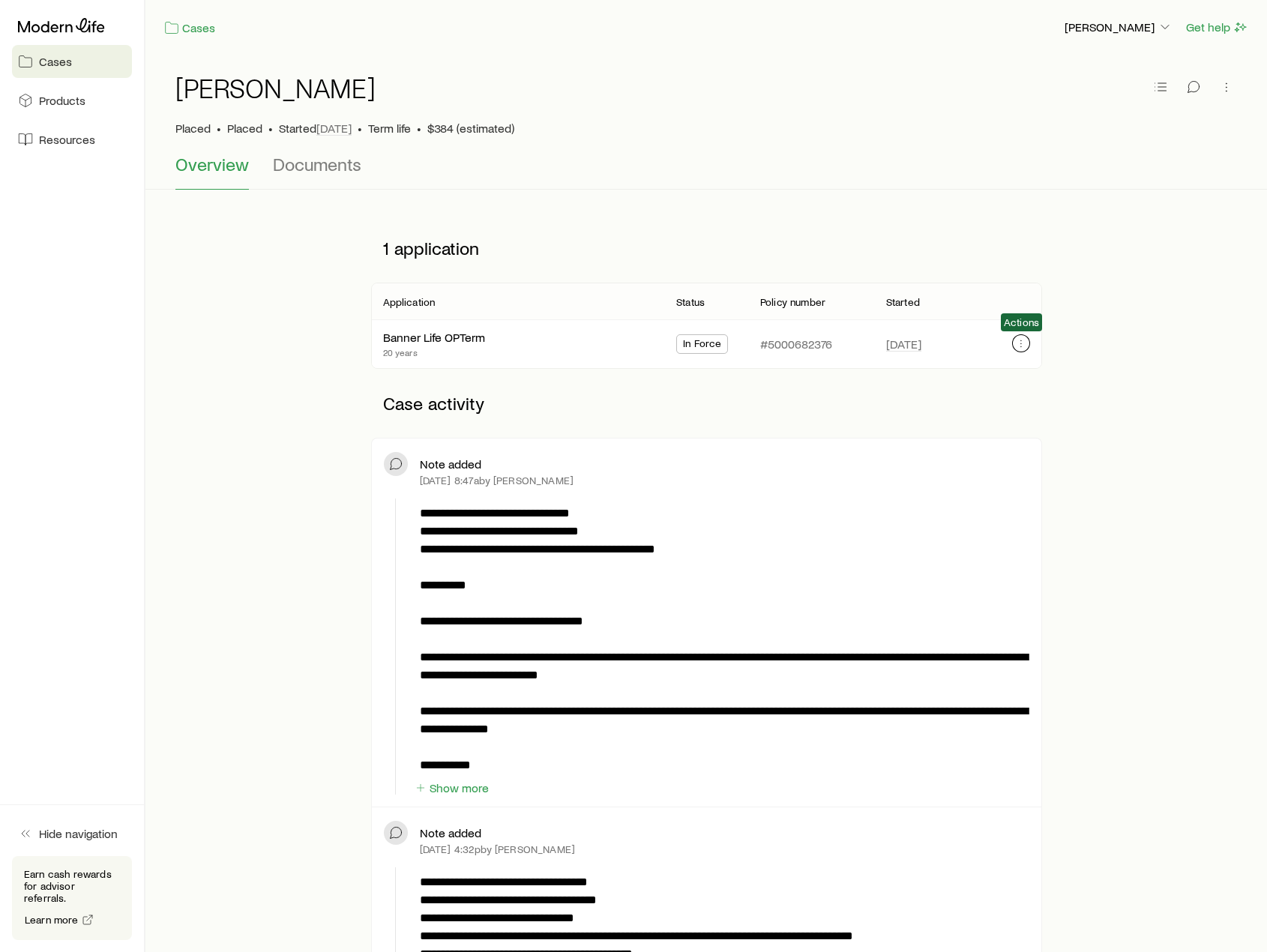
click at [1021, 335] on button "button" at bounding box center [1021, 344] width 18 height 18
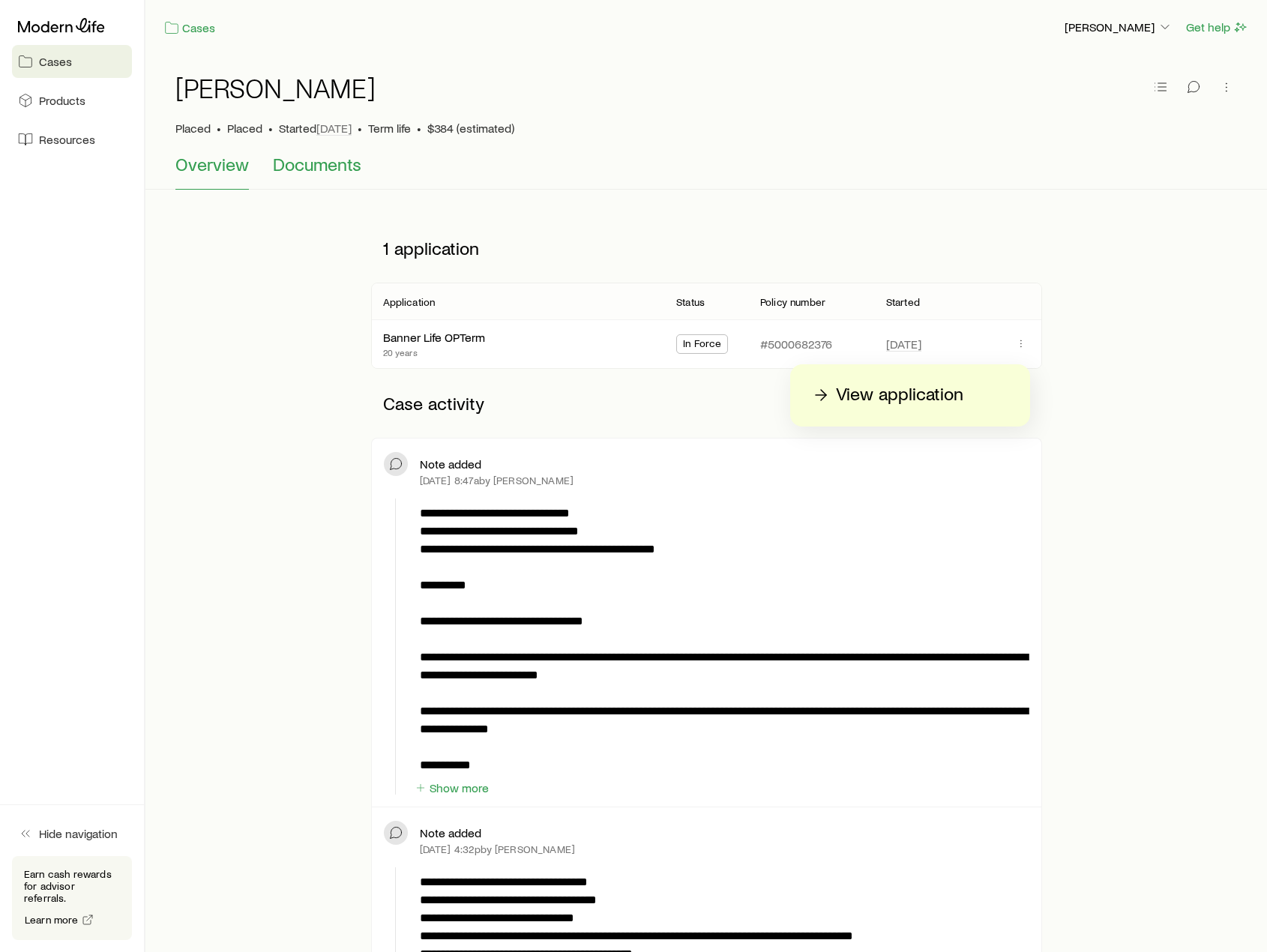
click at [316, 168] on span "Documents" at bounding box center [317, 163] width 89 height 21
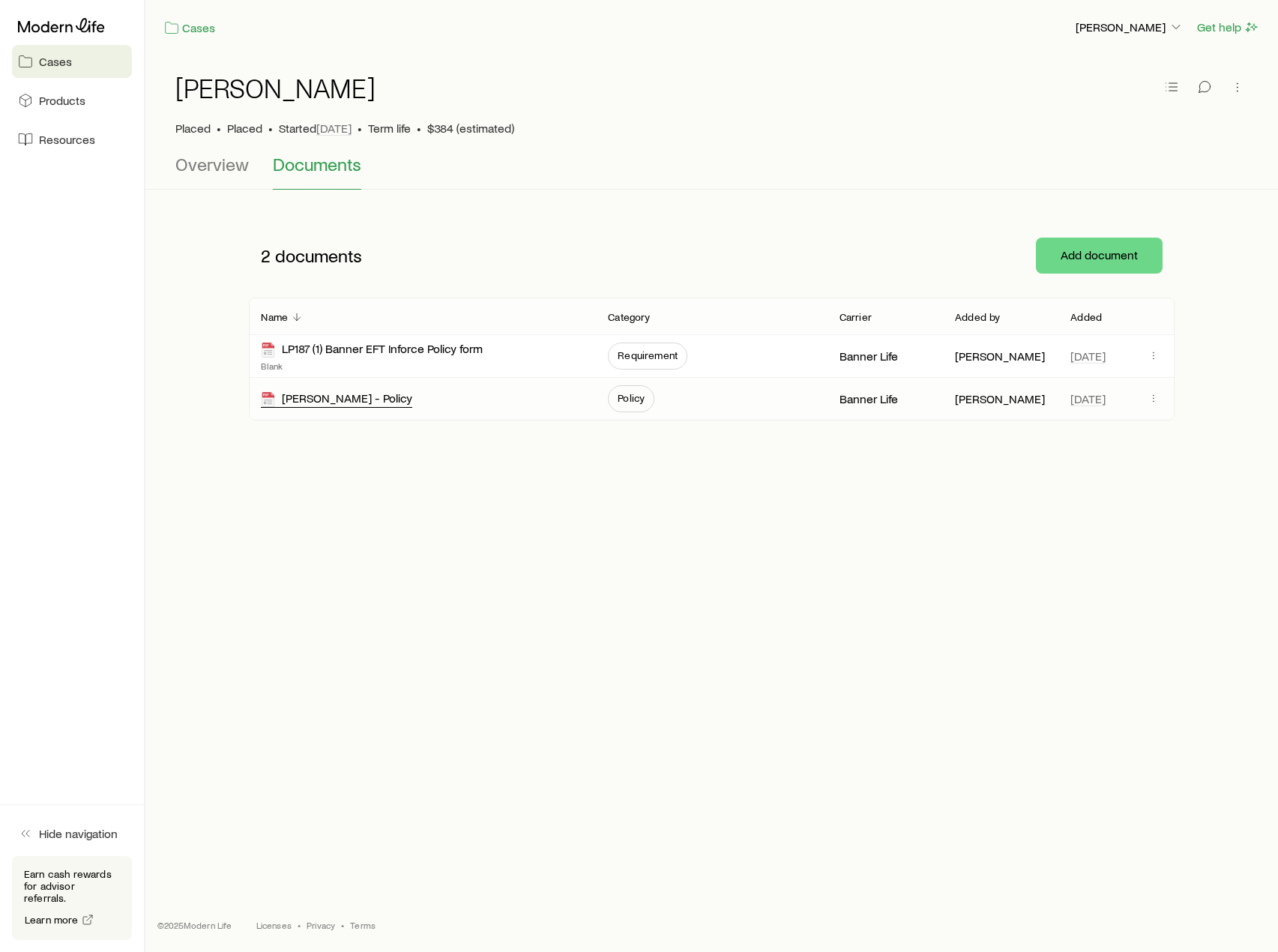
click at [370, 398] on div "[PERSON_NAME] - Policy" at bounding box center [337, 399] width 151 height 17
